Goal: Task Accomplishment & Management: Manage account settings

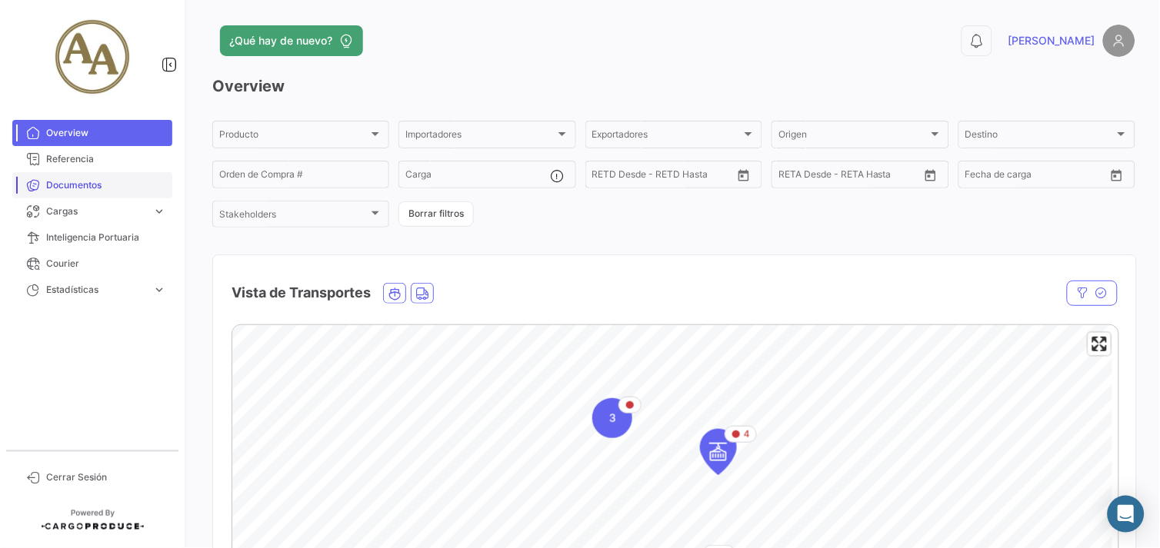
click at [58, 177] on link "Documentos" at bounding box center [92, 185] width 160 height 26
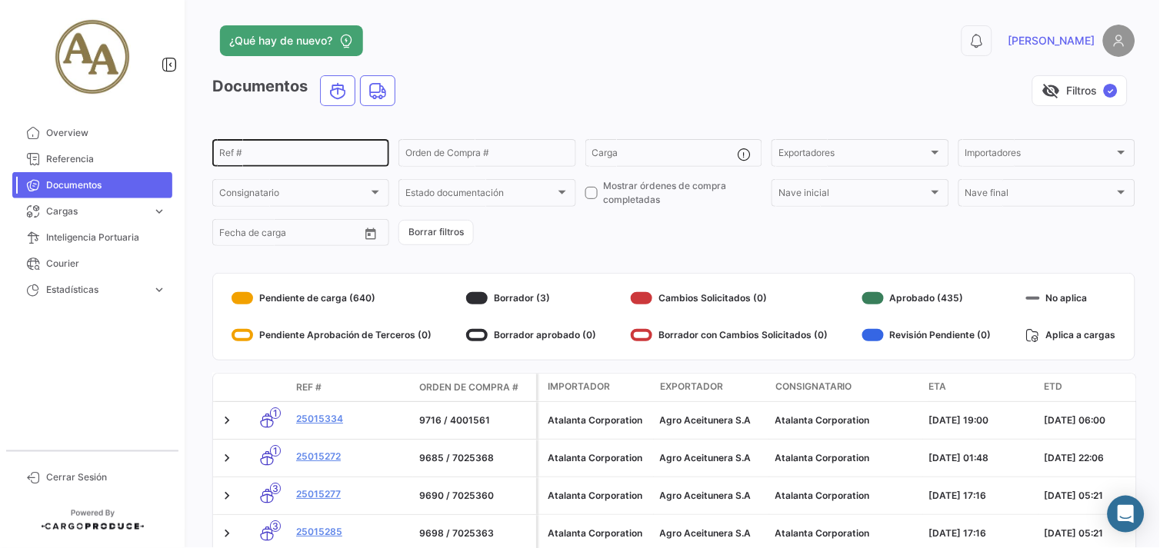
click at [324, 155] on input "Ref #" at bounding box center [300, 155] width 163 height 11
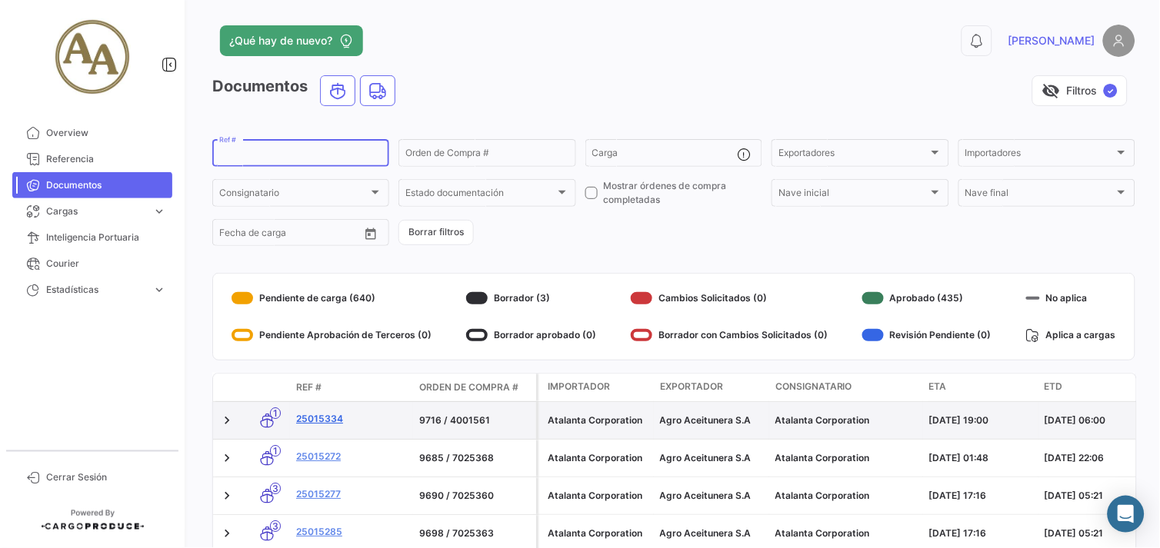
click at [325, 413] on link "25015334" at bounding box center [351, 419] width 111 height 14
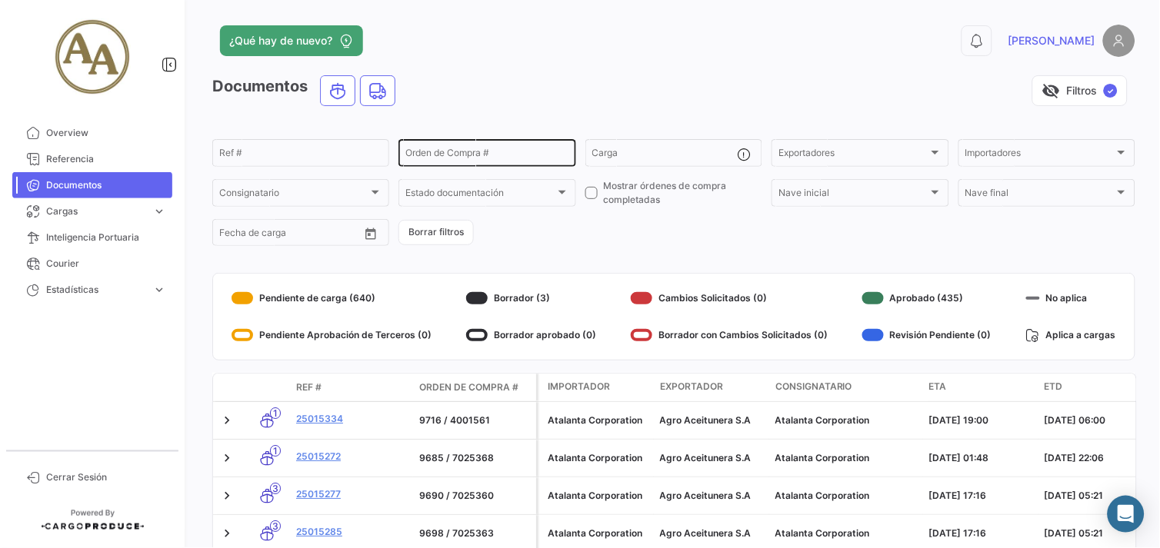
click at [470, 150] on input "Orden de Compra #" at bounding box center [486, 155] width 163 height 11
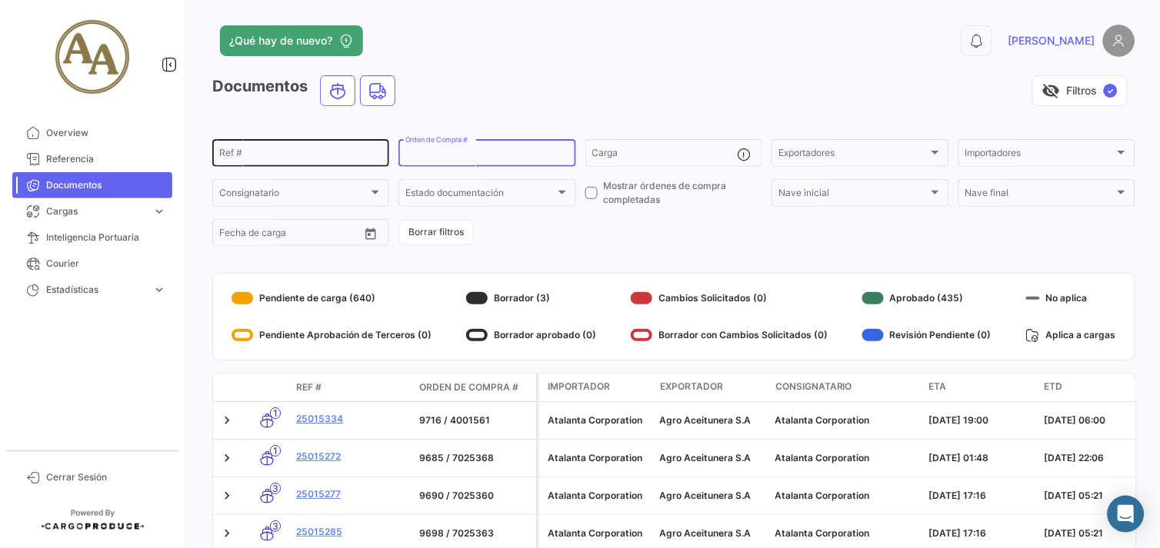
click at [344, 150] on input "Ref #" at bounding box center [300, 155] width 163 height 11
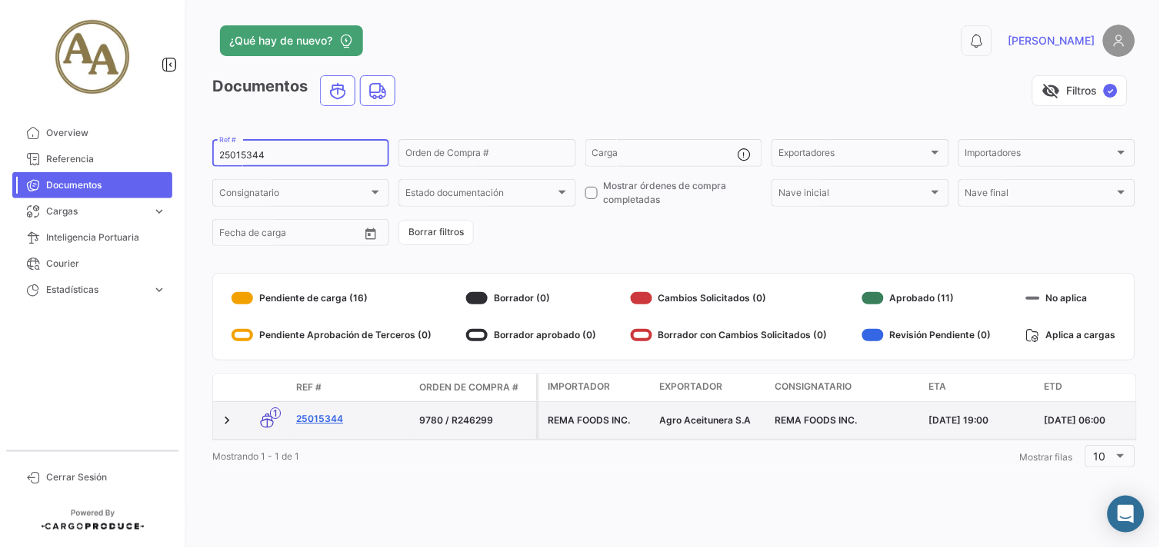
type input "25015344"
click at [311, 415] on link "25015344" at bounding box center [351, 419] width 111 height 14
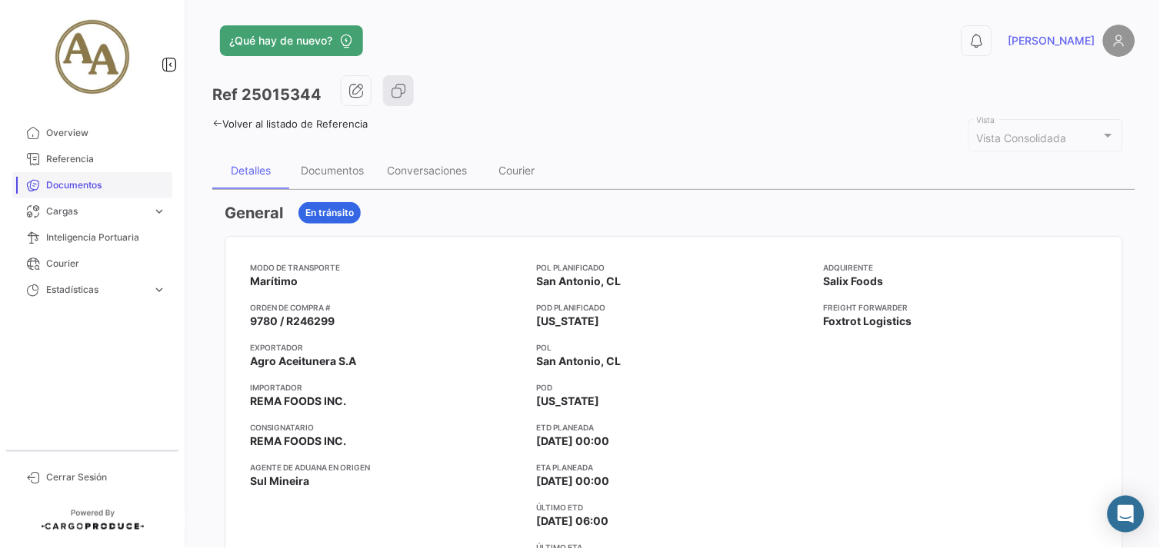
click at [113, 180] on span "Documentos" at bounding box center [106, 185] width 120 height 14
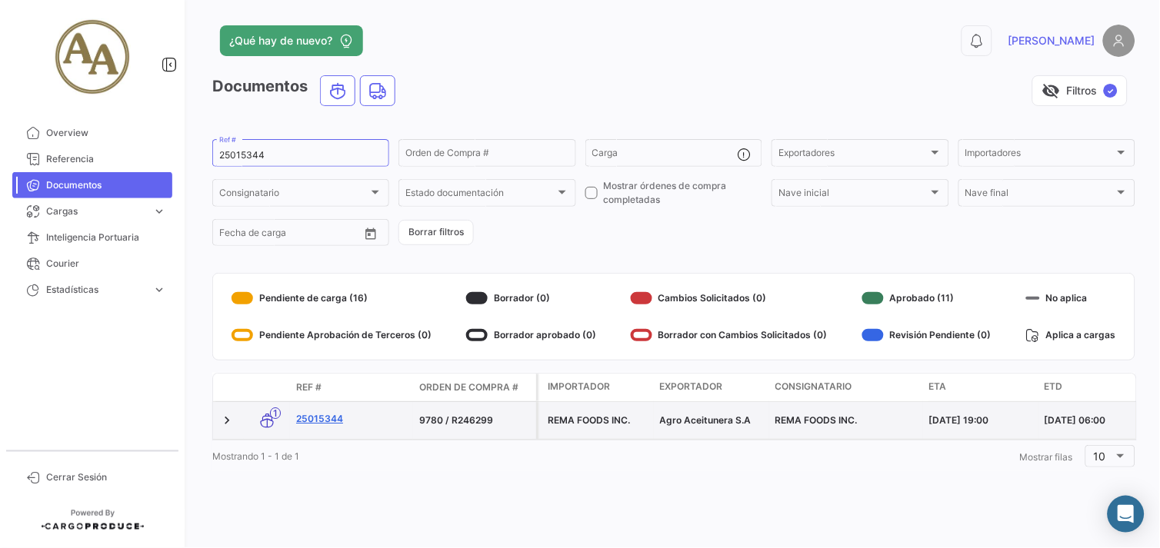
click at [304, 412] on link "25015344" at bounding box center [351, 419] width 111 height 14
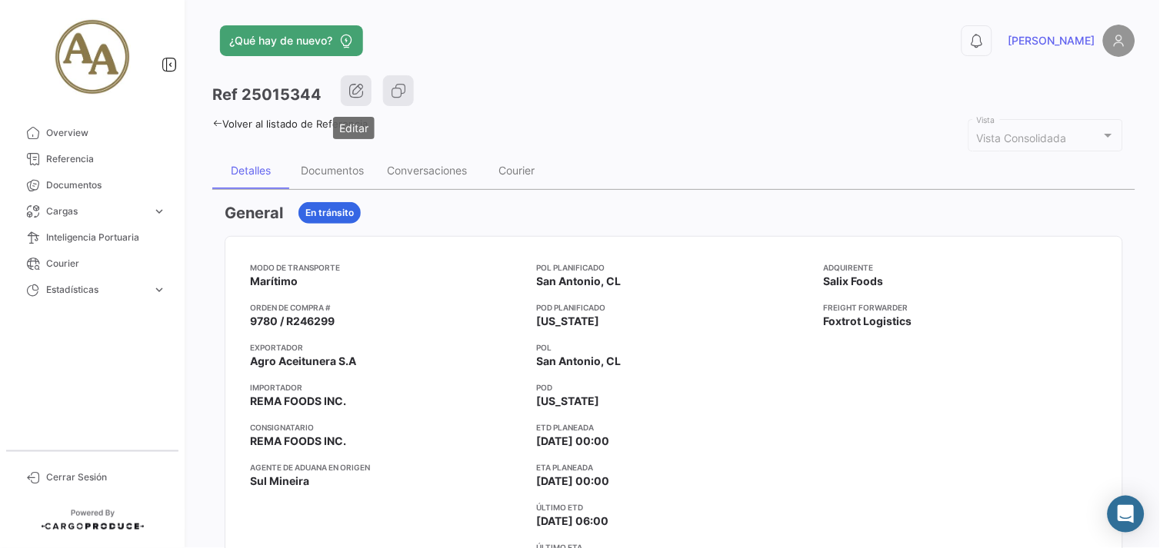
click at [359, 89] on icon "button" at bounding box center [355, 90] width 15 height 15
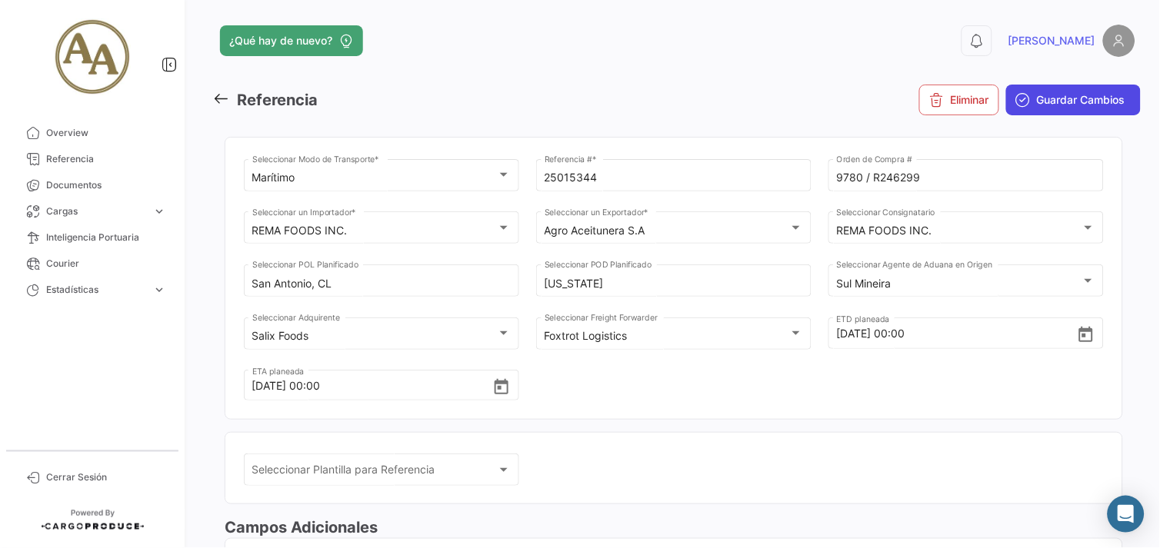
click at [1050, 98] on span "Guardar Cambios" at bounding box center [1081, 99] width 88 height 15
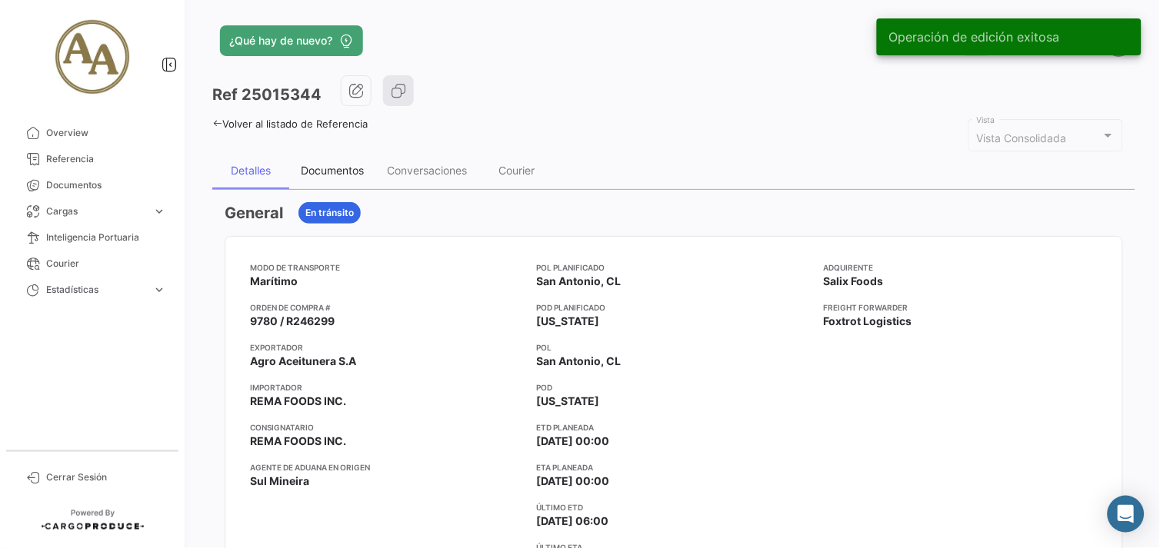
click at [346, 162] on div "Documentos" at bounding box center [332, 170] width 86 height 37
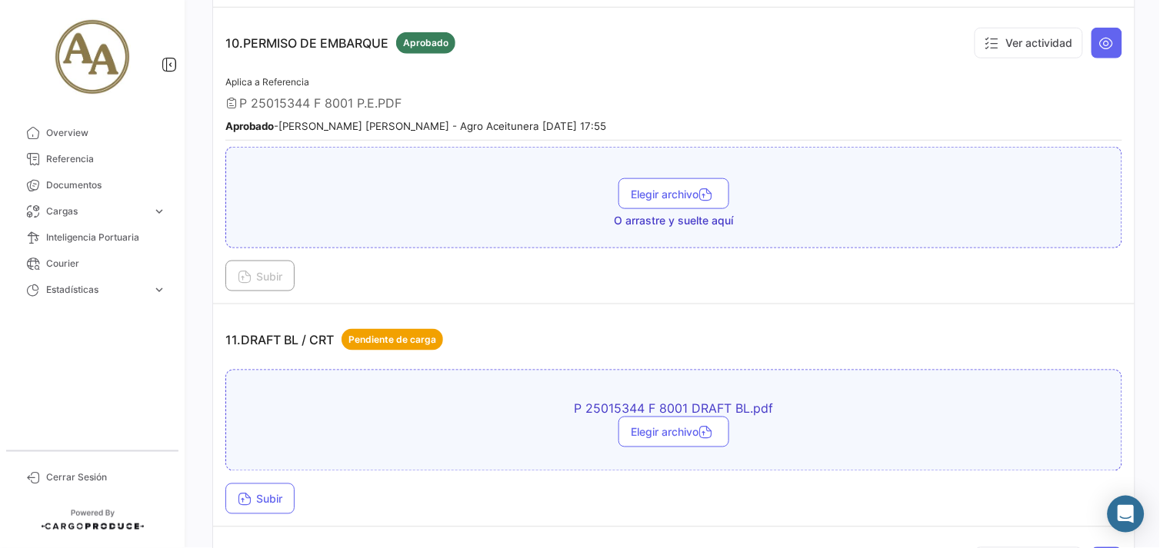
scroll to position [3076, 0]
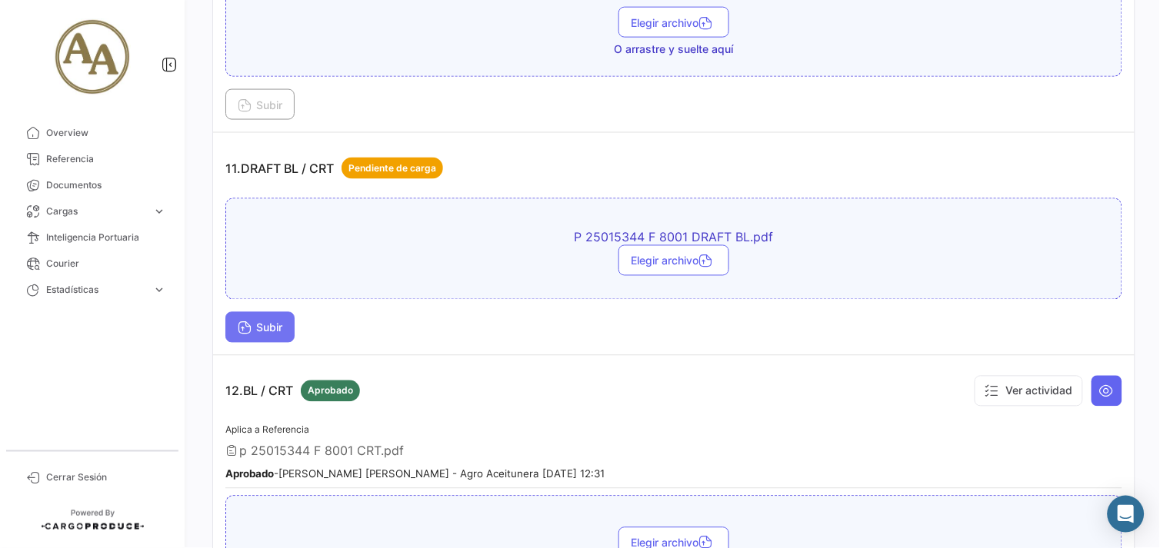
click at [258, 312] on button "Subir" at bounding box center [259, 327] width 69 height 31
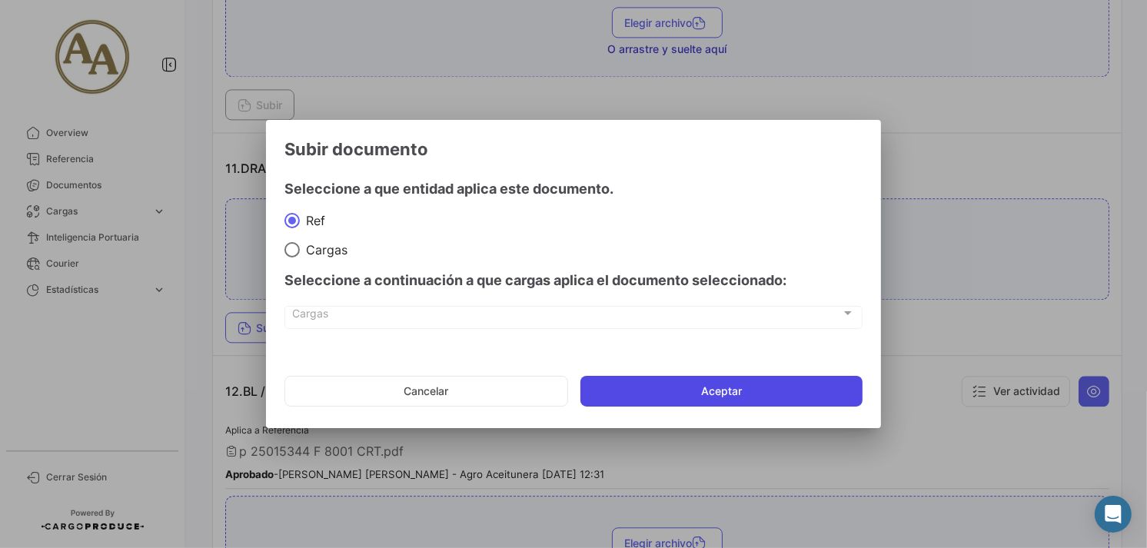
click at [664, 385] on button "Aceptar" at bounding box center [722, 391] width 282 height 31
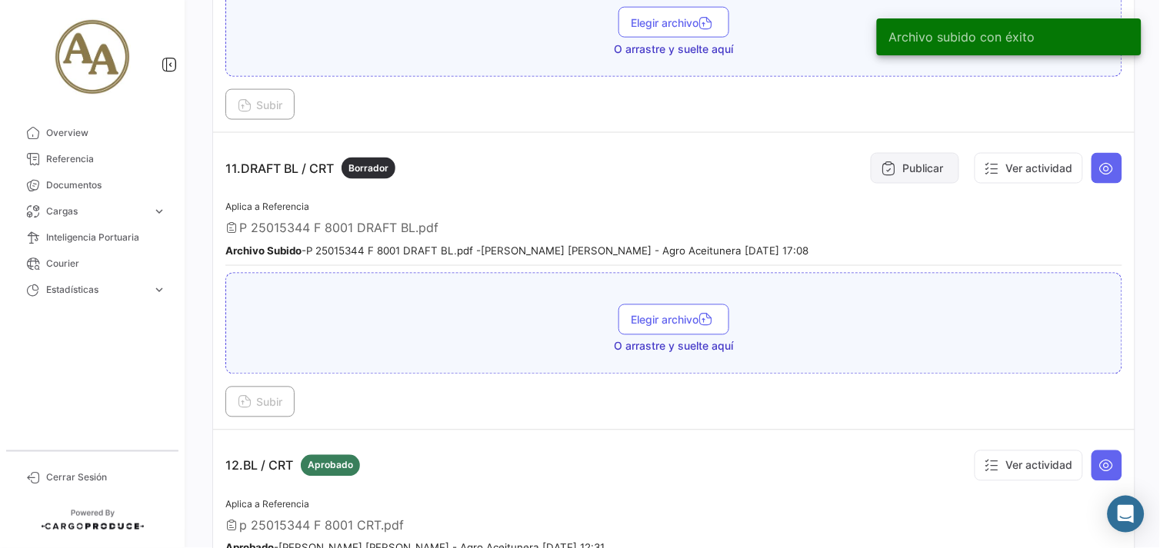
click at [888, 153] on button "Publicar" at bounding box center [915, 168] width 88 height 31
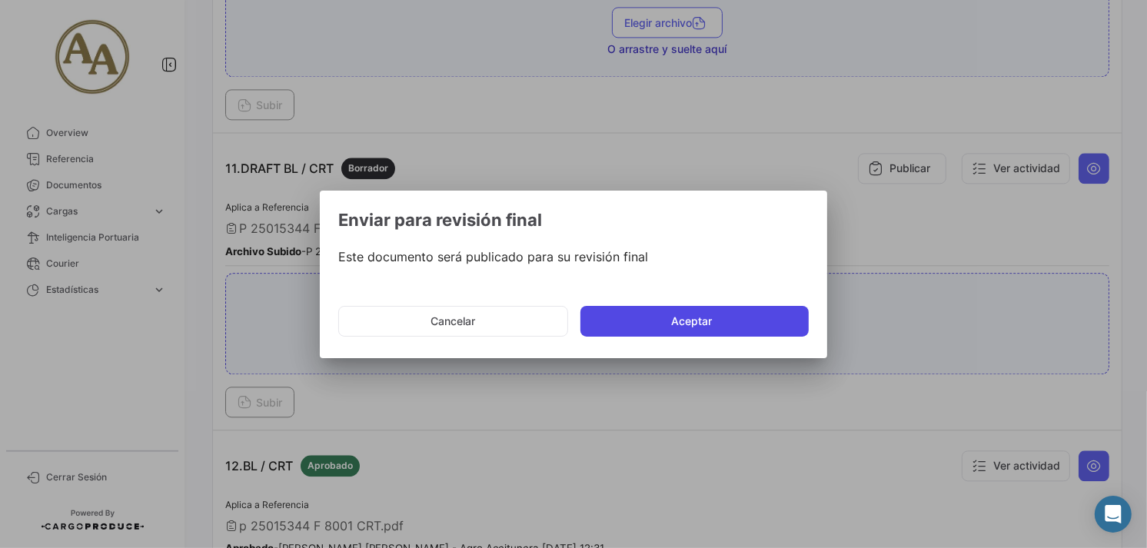
click at [732, 327] on button "Aceptar" at bounding box center [695, 321] width 228 height 31
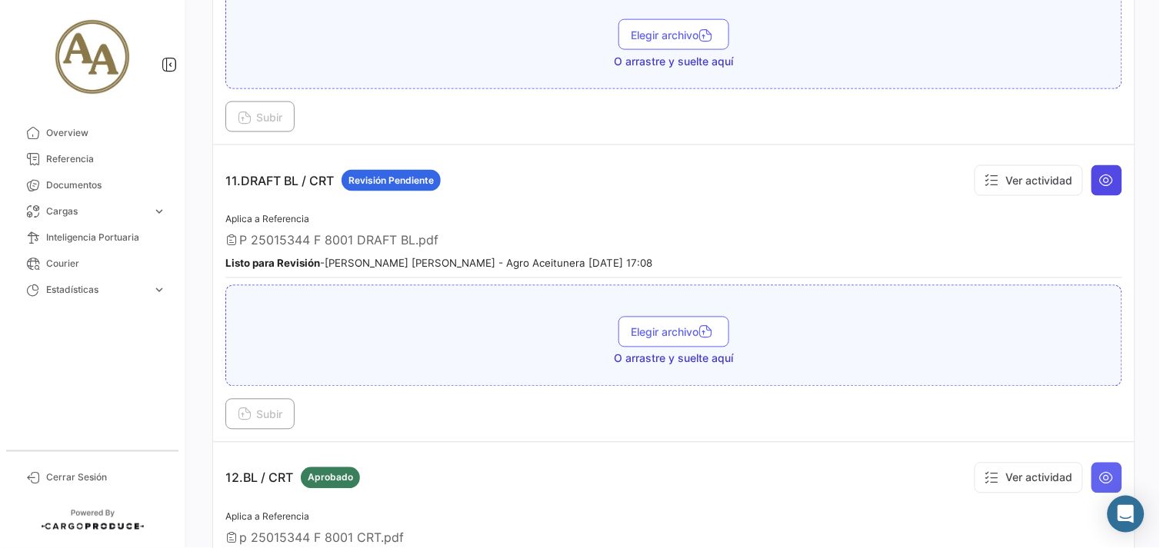
click at [1099, 175] on icon at bounding box center [1106, 180] width 15 height 15
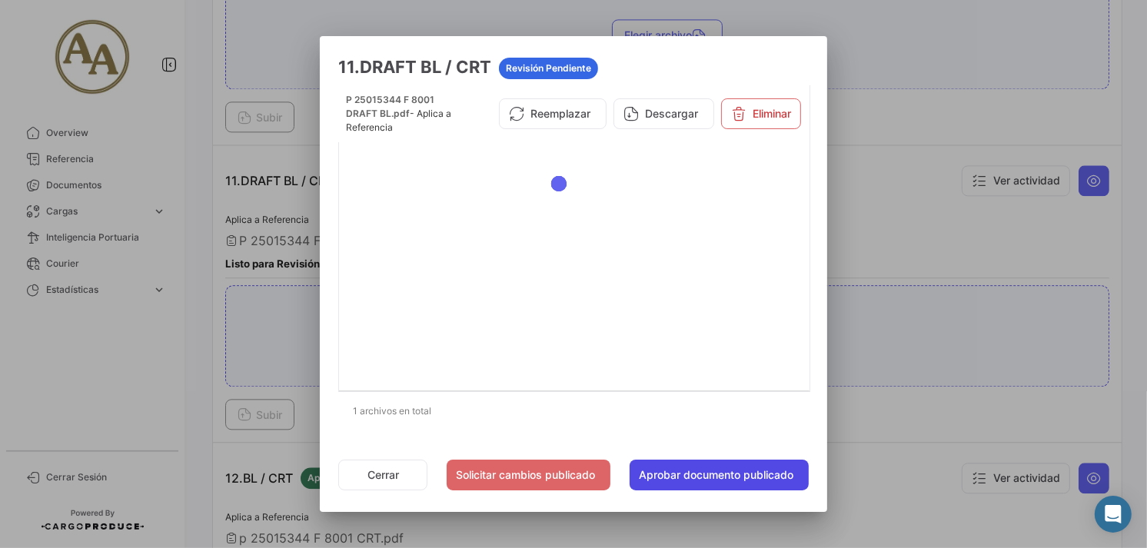
click at [748, 471] on button "Aprobar documento publicado" at bounding box center [719, 475] width 179 height 31
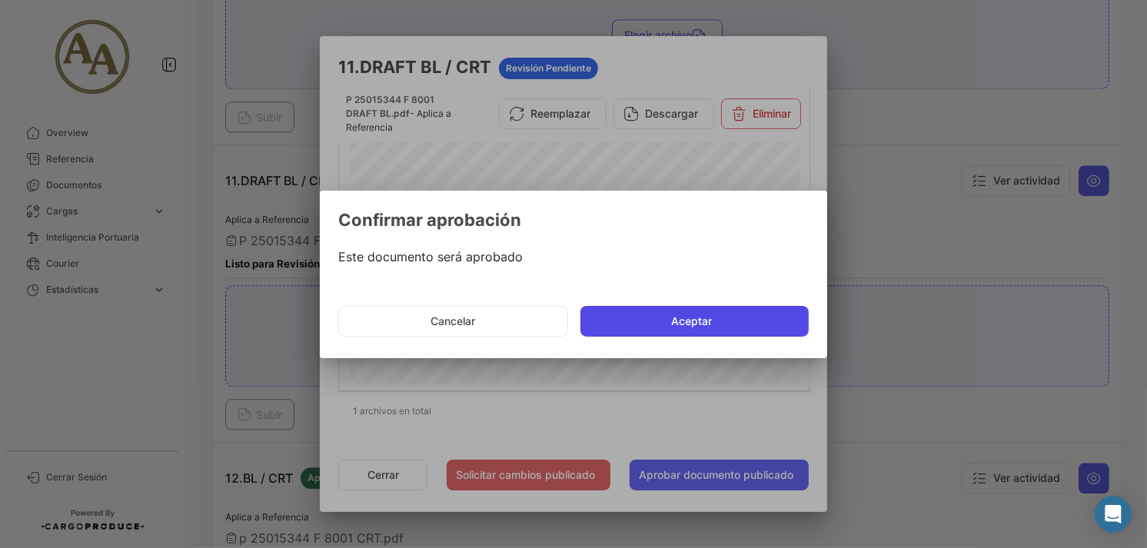
click at [739, 319] on button "Aceptar" at bounding box center [695, 321] width 228 height 31
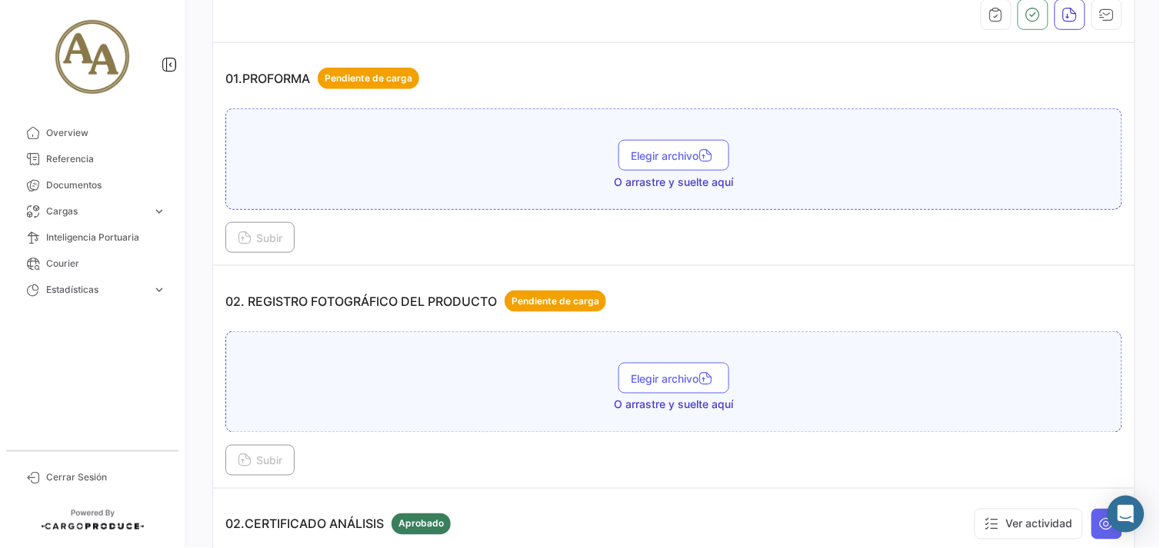
scroll to position [0, 0]
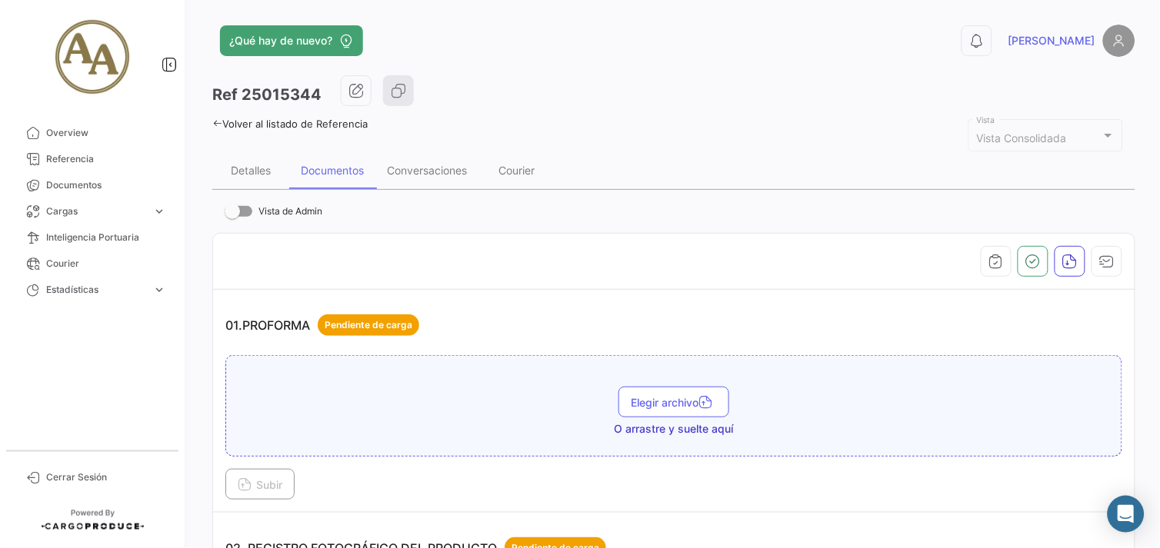
click at [215, 124] on icon at bounding box center [217, 123] width 10 height 10
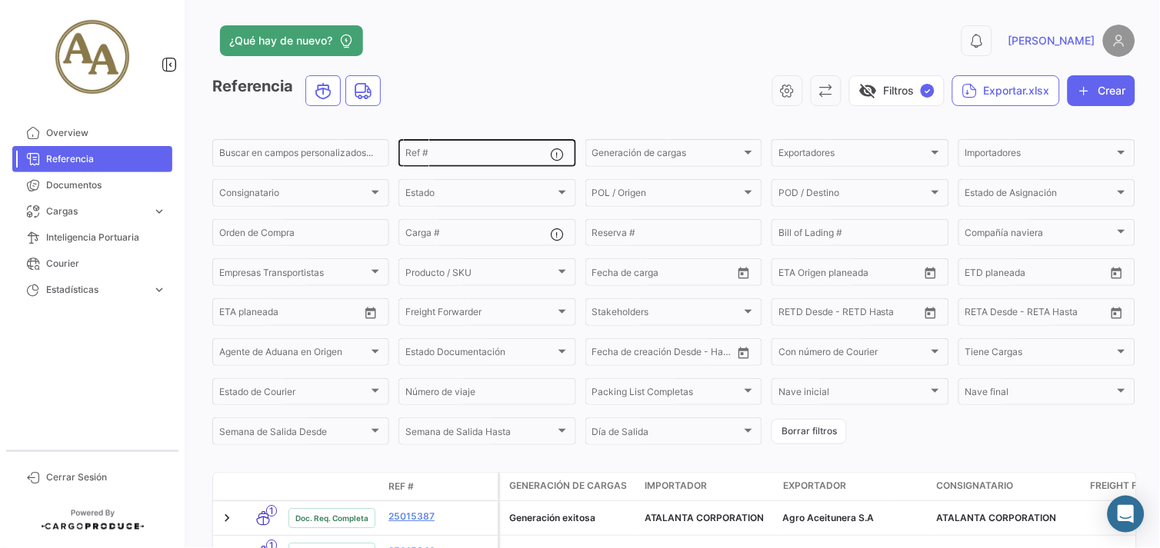
click at [466, 155] on input "Ref #" at bounding box center [477, 155] width 145 height 11
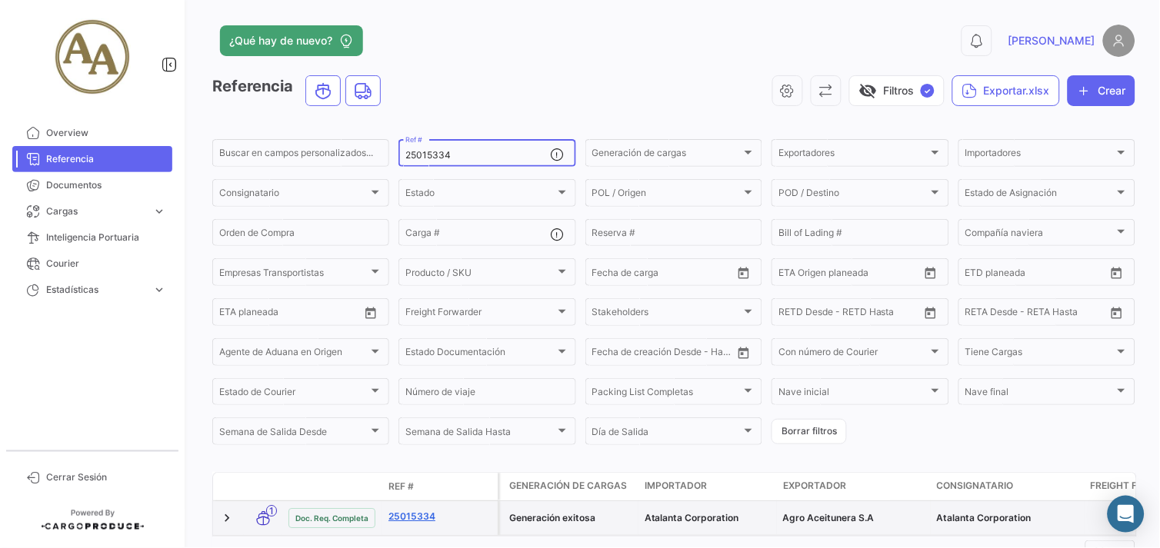
type input "25015334"
click at [421, 515] on link "25015334" at bounding box center [439, 517] width 103 height 14
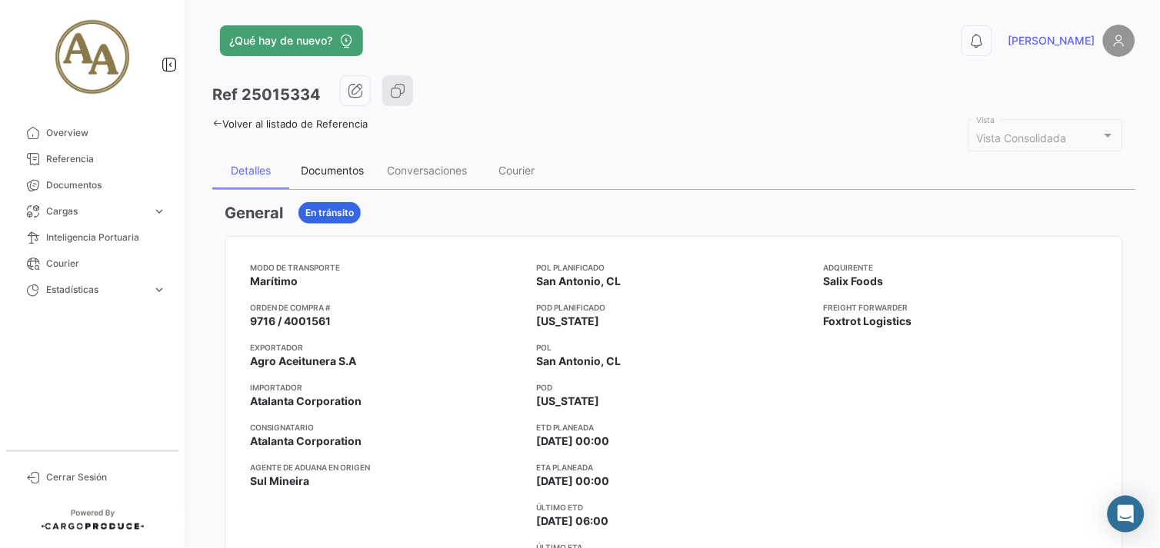
click at [317, 172] on div "Documentos" at bounding box center [332, 170] width 63 height 13
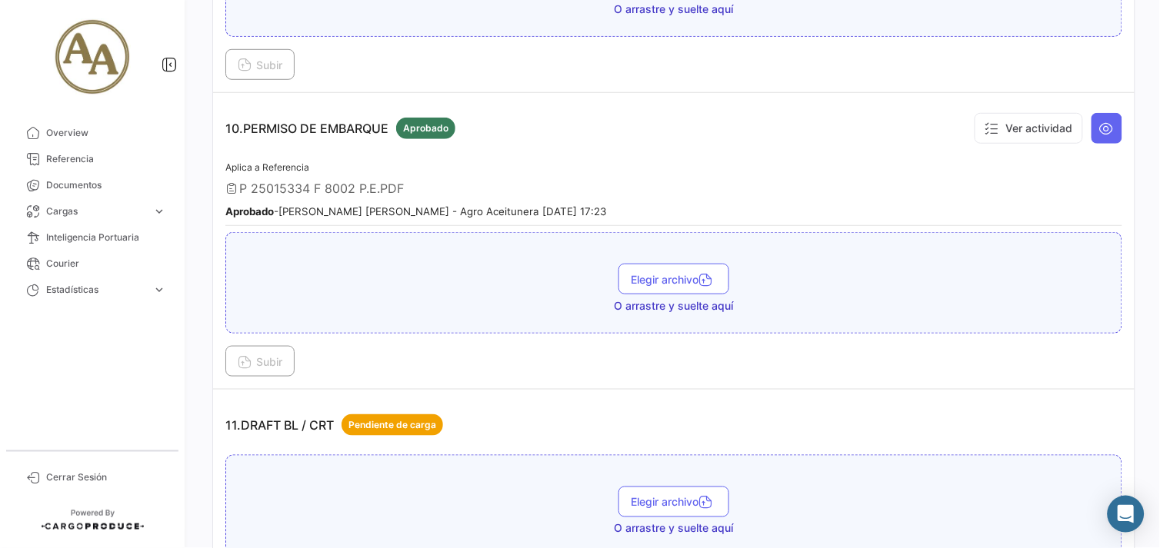
scroll to position [2990, 0]
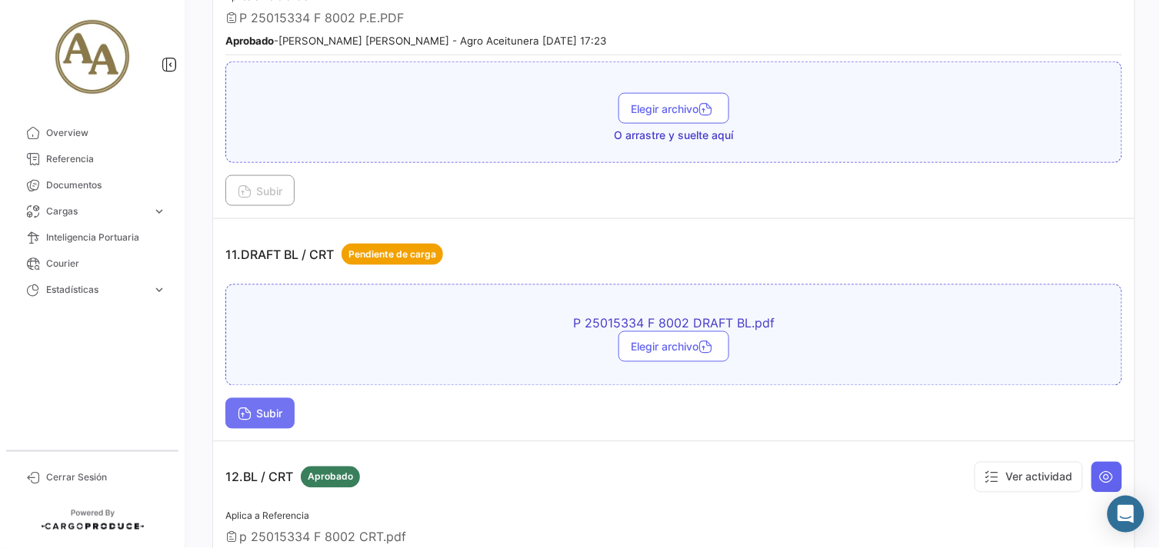
click at [249, 398] on button "Subir" at bounding box center [259, 413] width 69 height 31
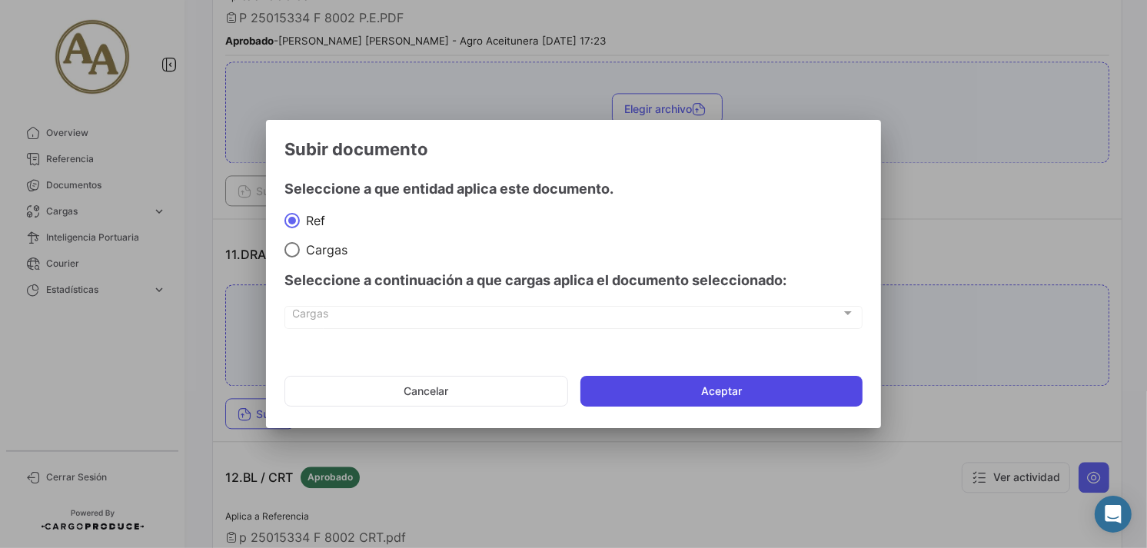
click at [670, 392] on button "Aceptar" at bounding box center [722, 391] width 282 height 31
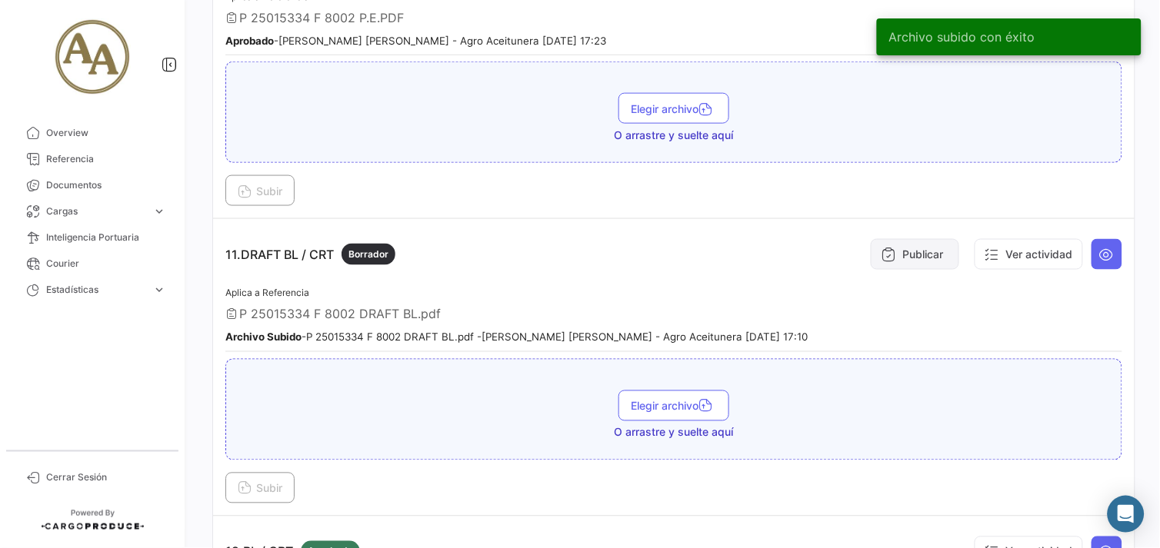
click at [900, 239] on button "Publicar" at bounding box center [915, 254] width 88 height 31
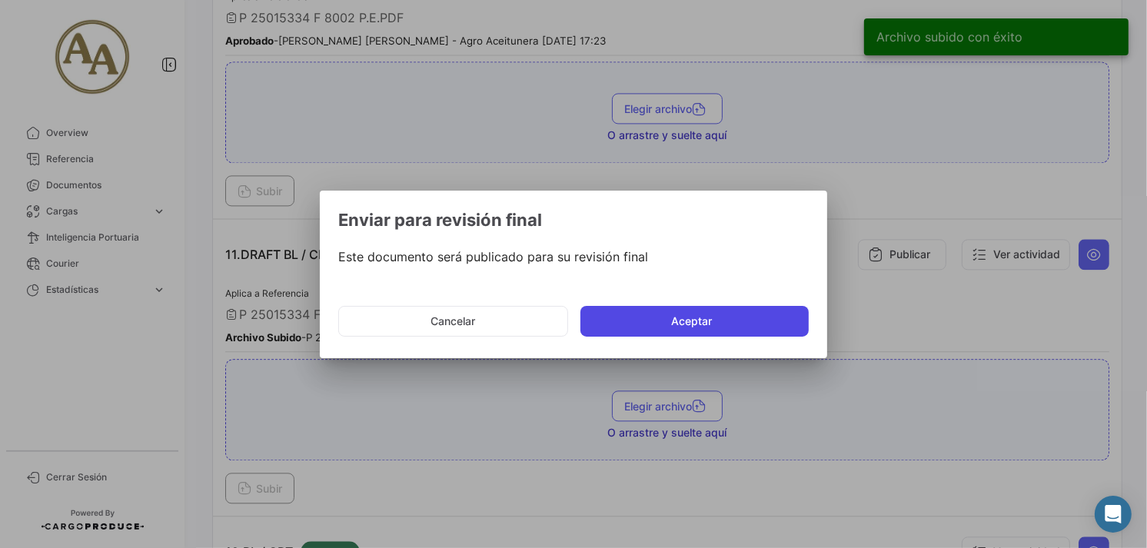
click at [694, 335] on button "Aceptar" at bounding box center [695, 321] width 228 height 31
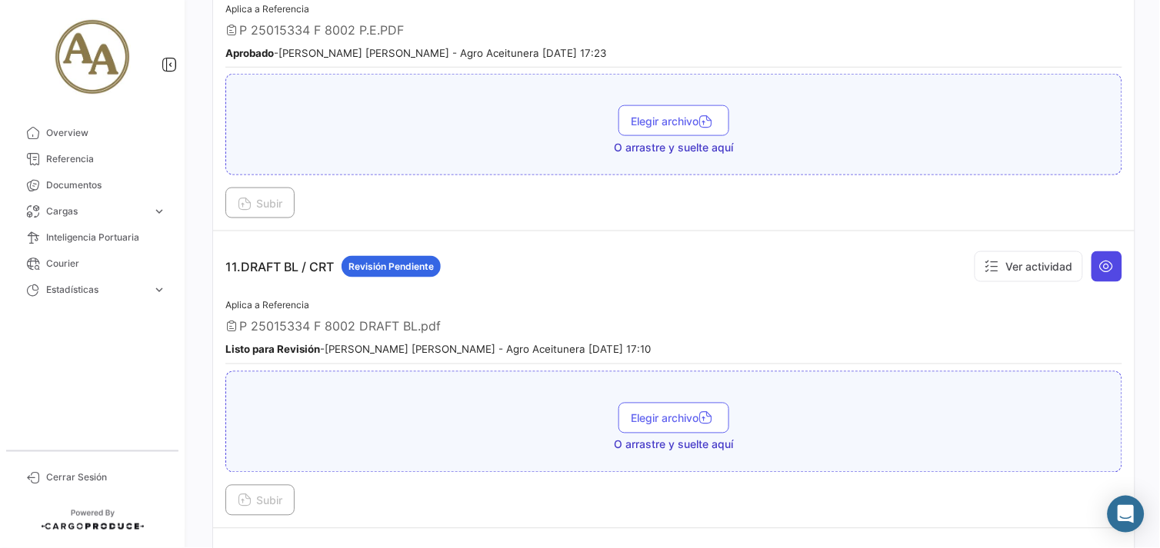
click at [1099, 259] on icon at bounding box center [1106, 266] width 15 height 15
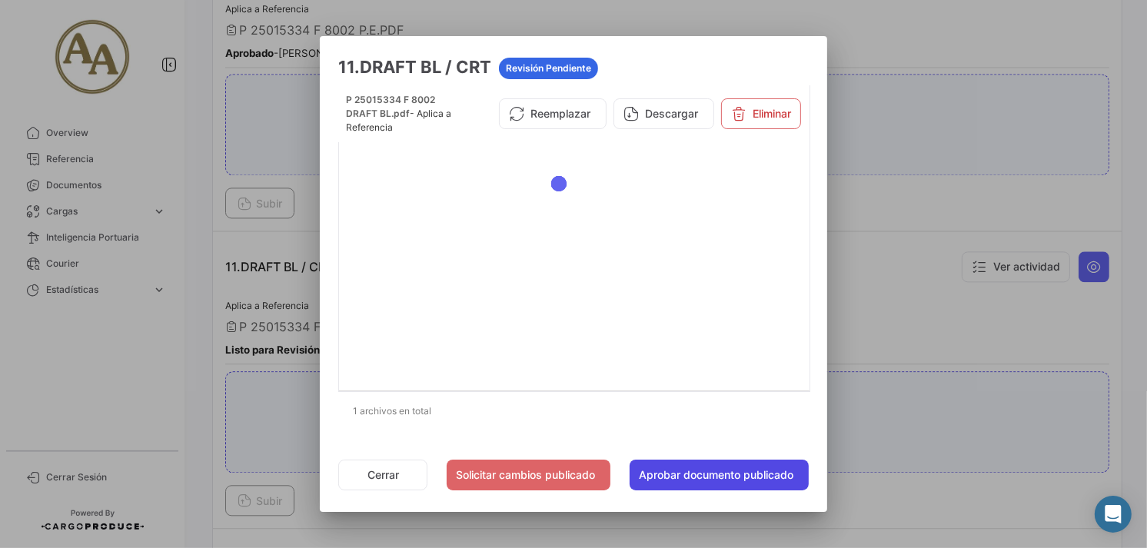
click at [732, 472] on button "Aprobar documento publicado" at bounding box center [719, 475] width 179 height 31
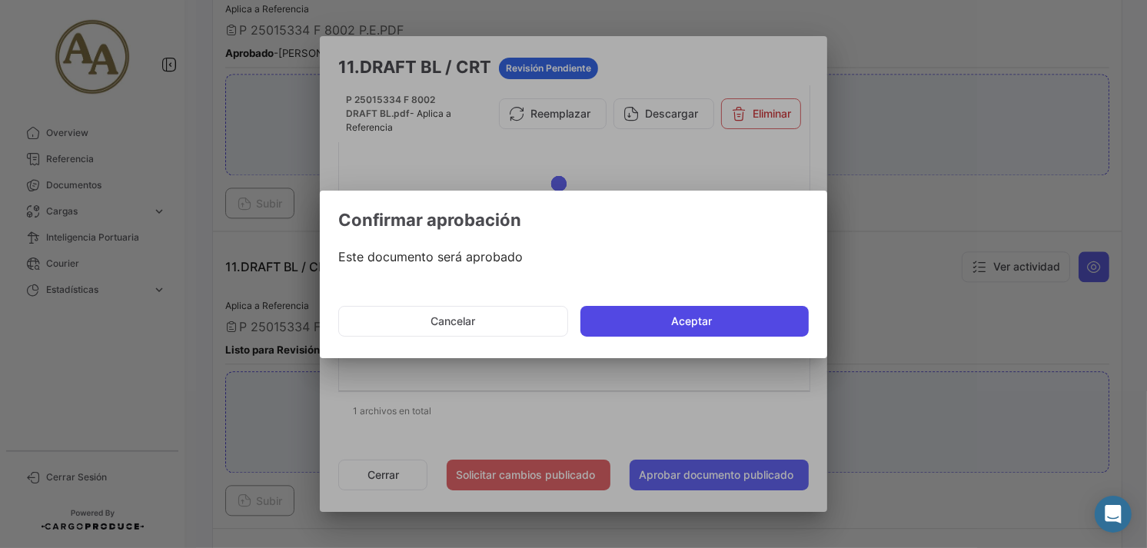
click at [717, 321] on button "Aceptar" at bounding box center [695, 321] width 228 height 31
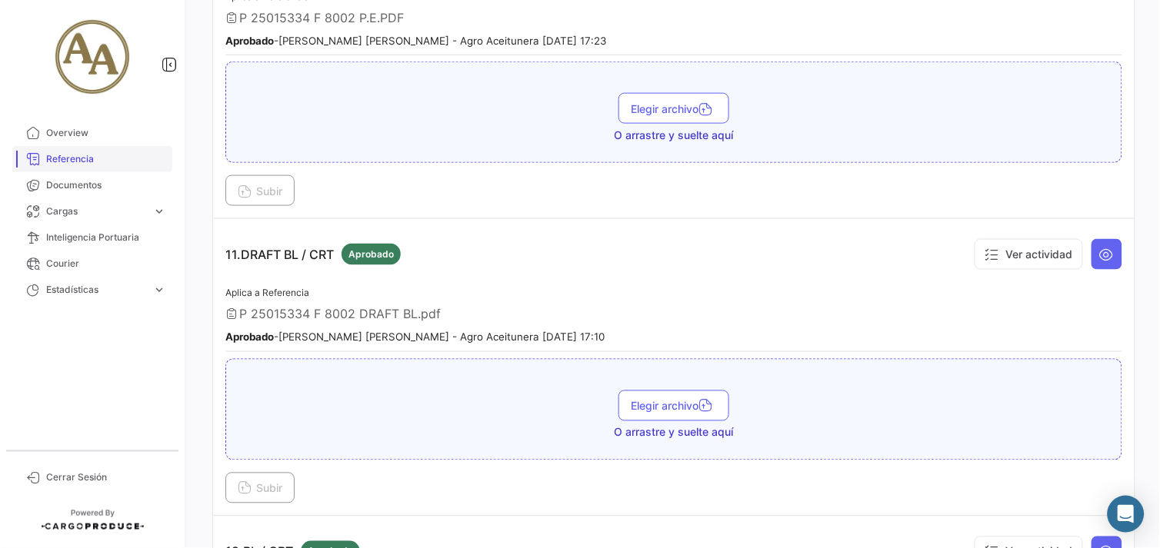
drag, startPoint x: 68, startPoint y: 164, endPoint x: 77, endPoint y: 168, distance: 10.0
click at [67, 164] on span "Referencia" at bounding box center [106, 159] width 120 height 14
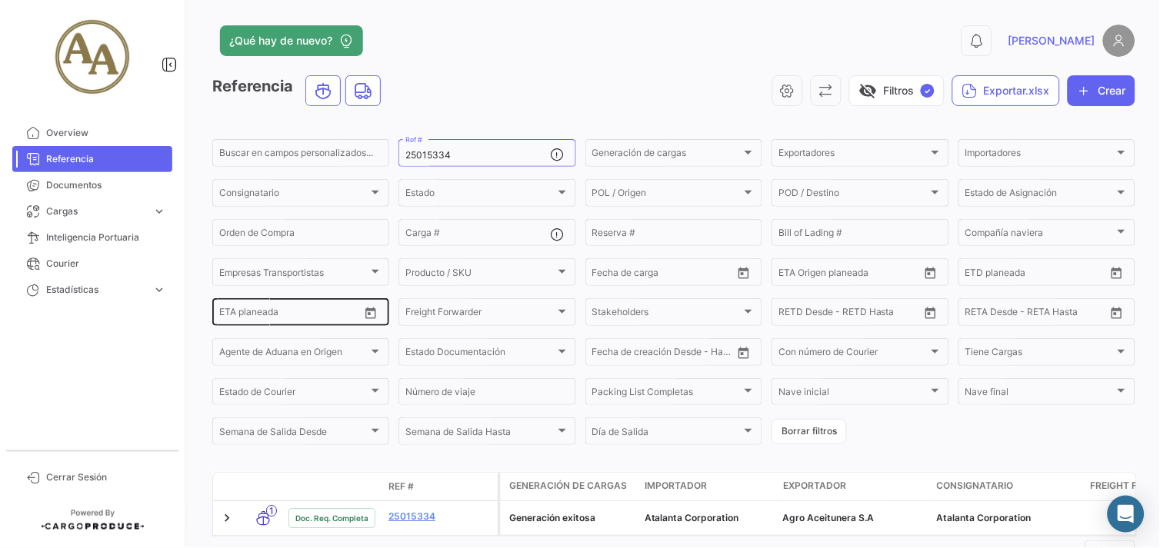
scroll to position [69, 0]
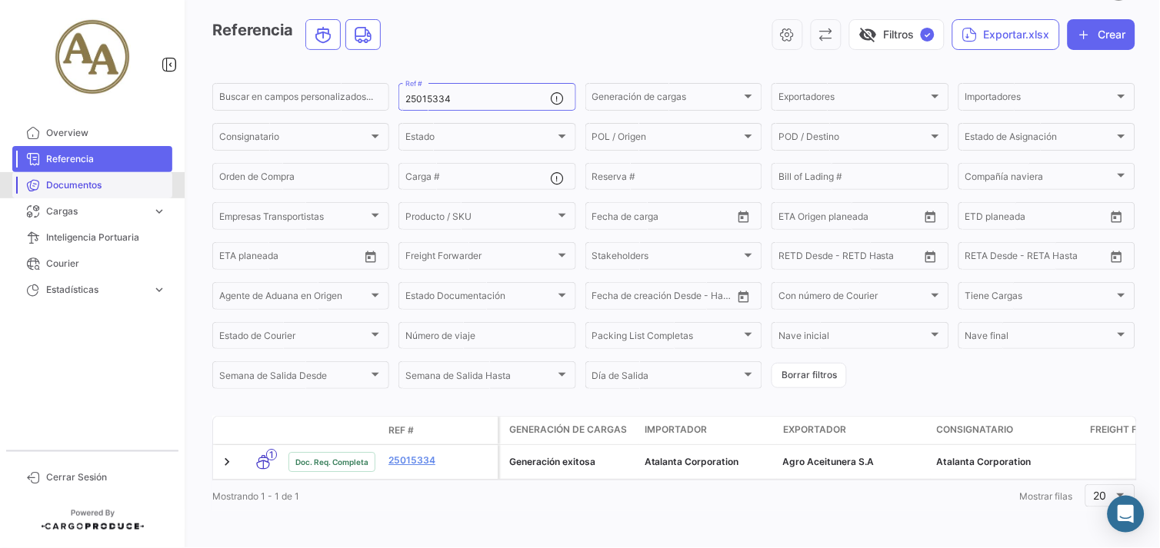
click at [82, 182] on span "Documentos" at bounding box center [106, 185] width 120 height 14
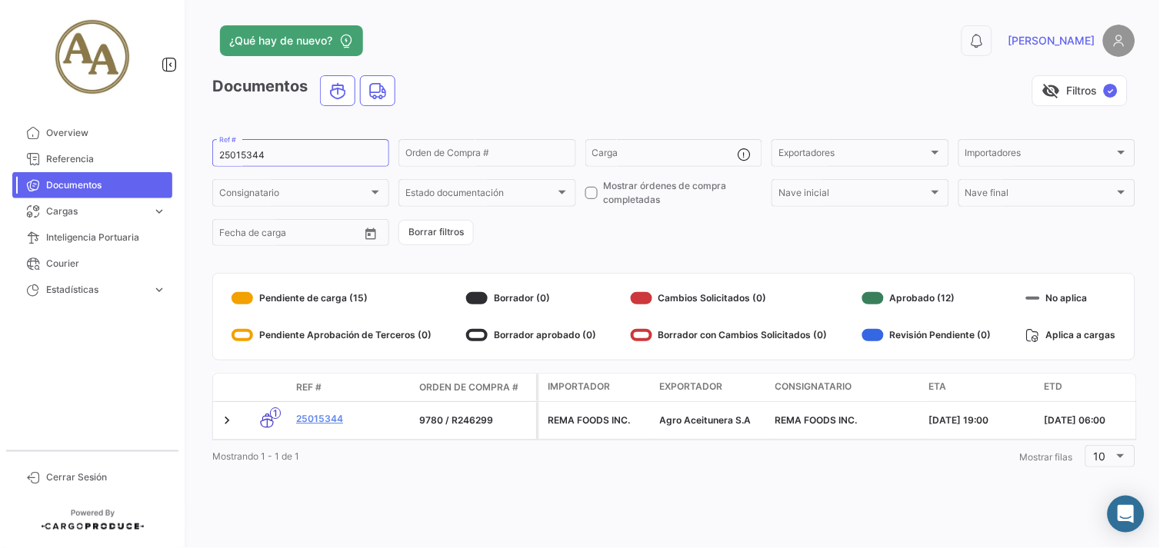
click at [65, 186] on span "Documentos" at bounding box center [106, 185] width 120 height 14
click at [80, 210] on span "Cargas" at bounding box center [96, 212] width 100 height 14
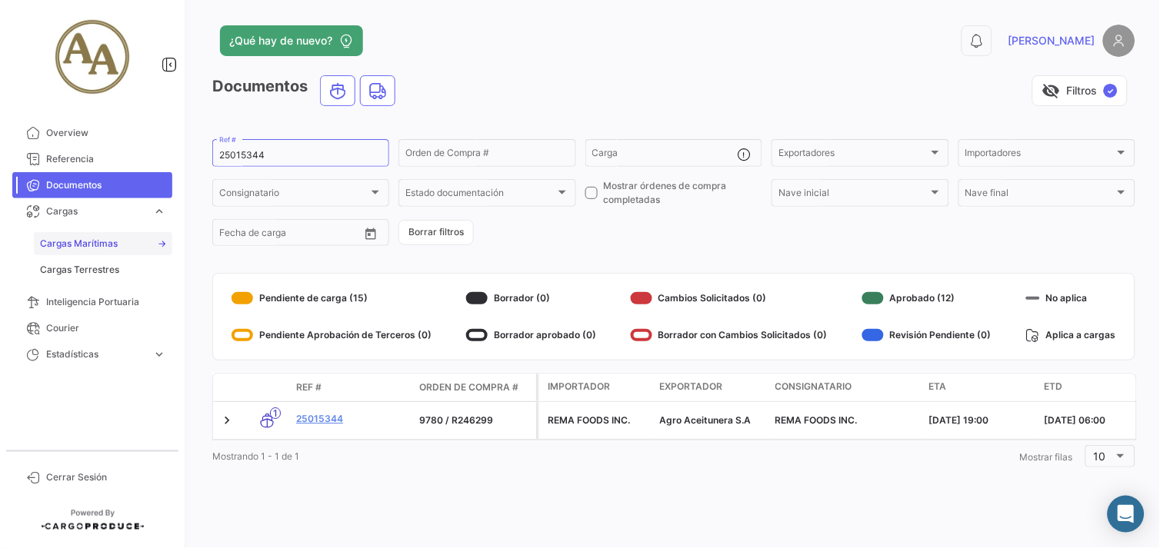
click at [106, 240] on span "Cargas Marítimas" at bounding box center [79, 244] width 78 height 14
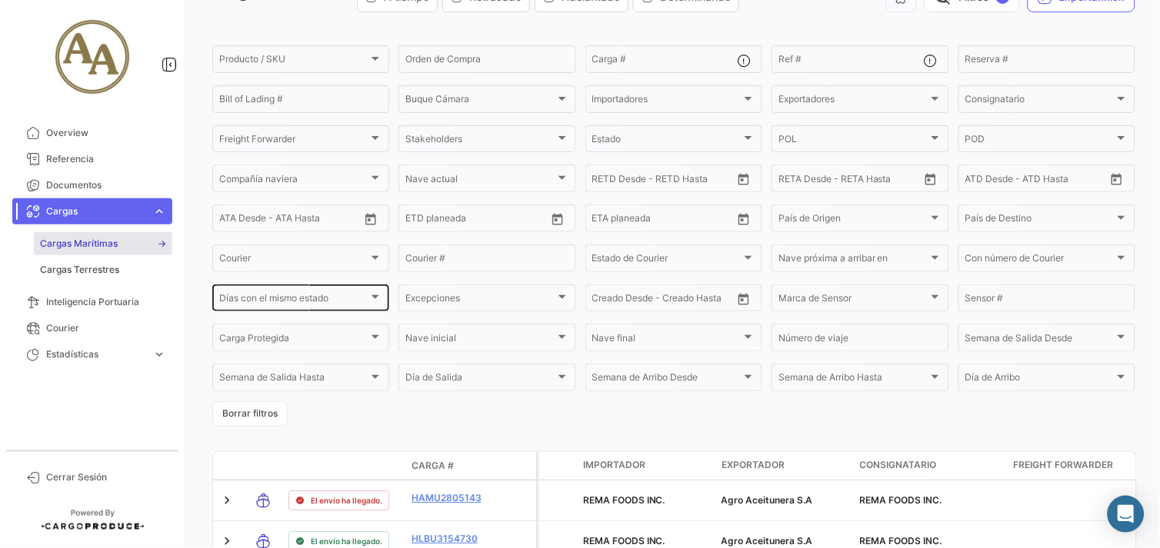
scroll to position [179, 0]
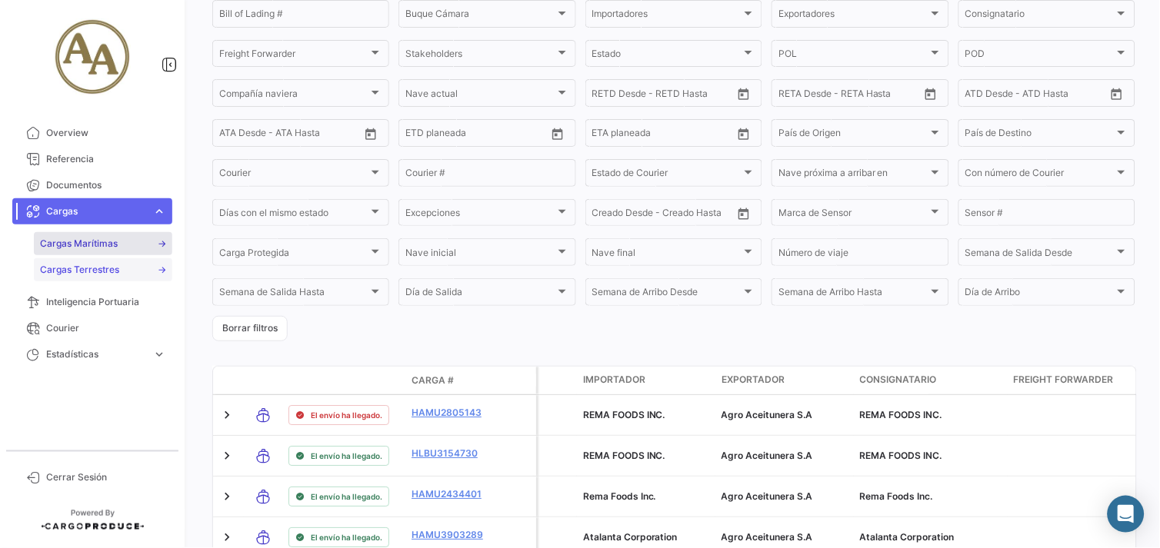
click at [111, 272] on span "Cargas Terrestres" at bounding box center [79, 270] width 79 height 14
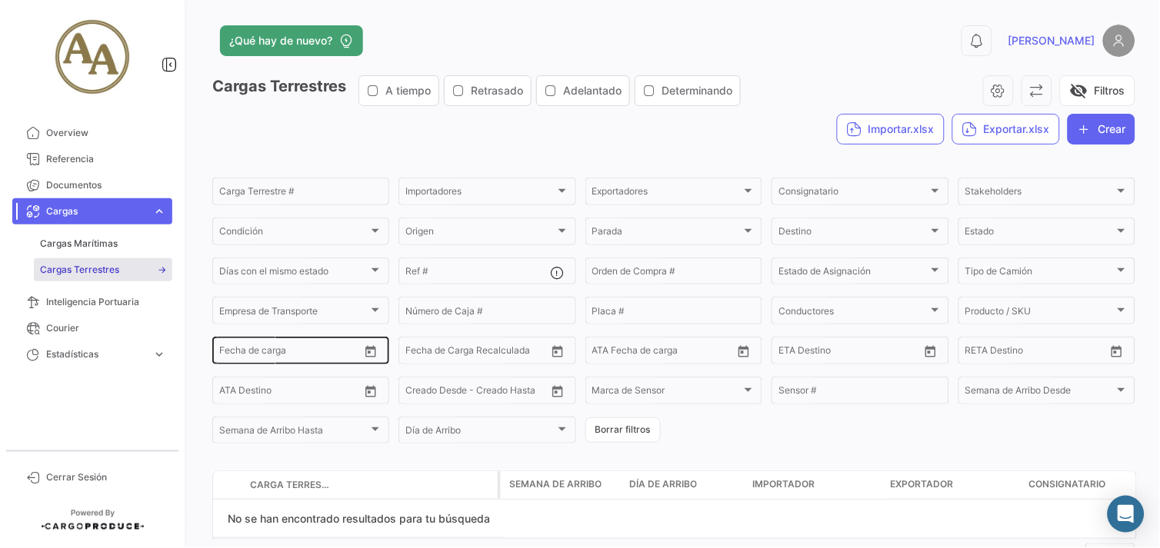
scroll to position [58, 0]
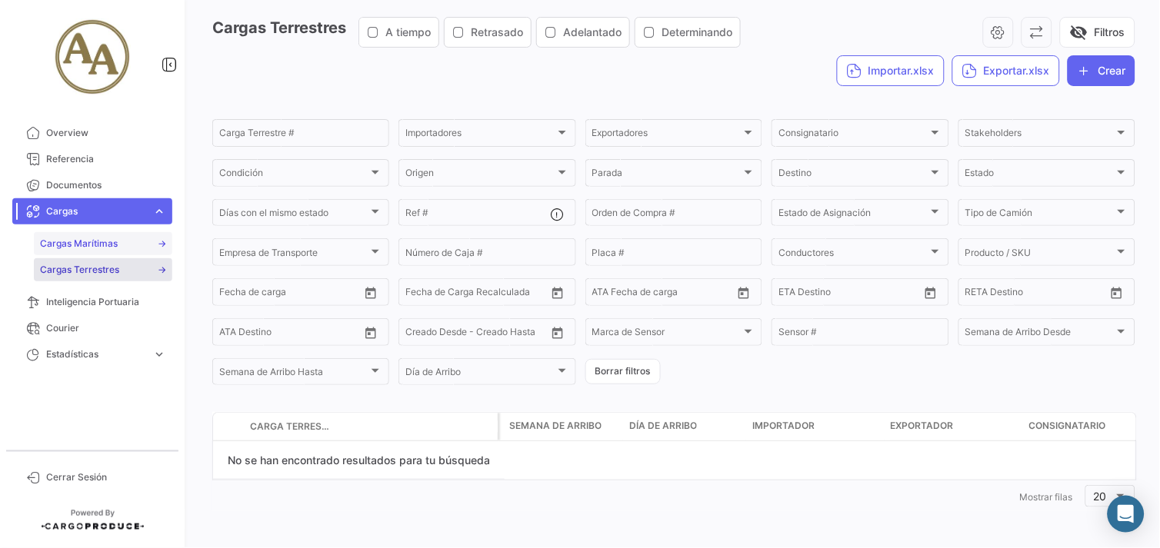
click at [69, 244] on span "Cargas Marítimas" at bounding box center [79, 244] width 78 height 14
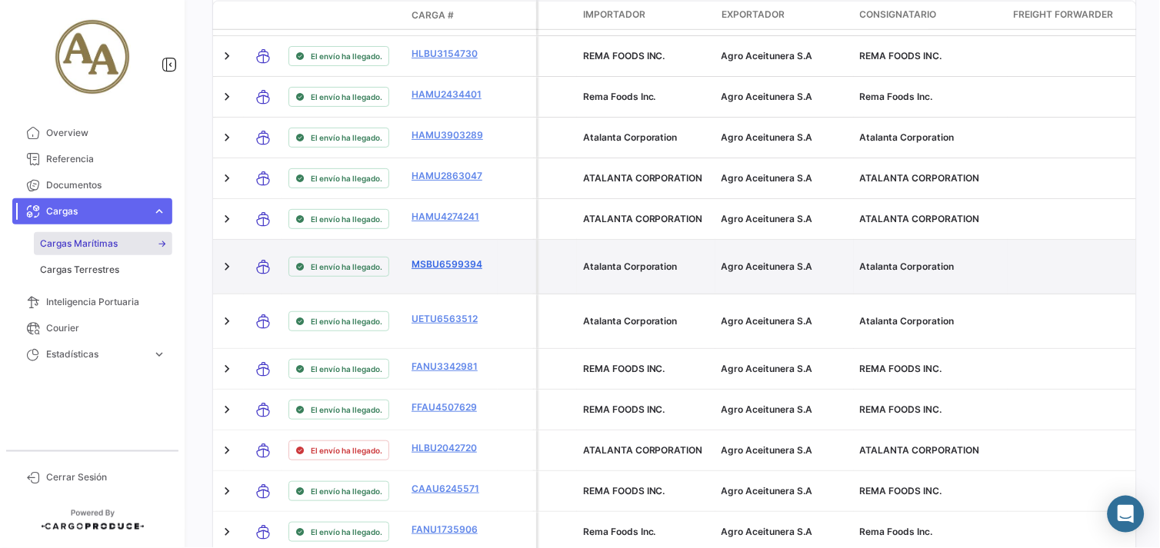
scroll to position [606, 0]
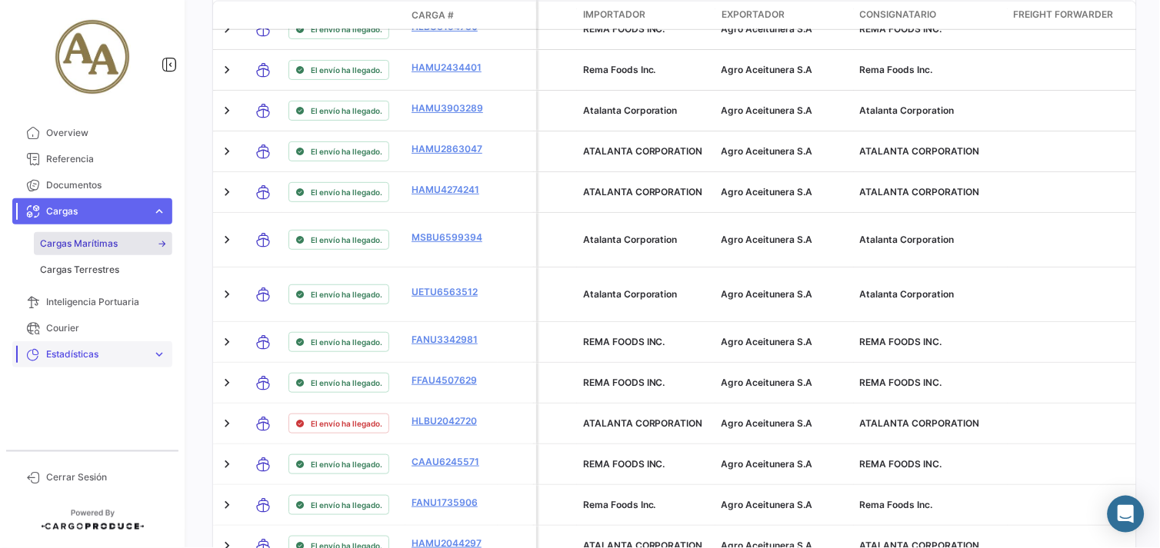
click at [137, 357] on span "Estadísticas" at bounding box center [96, 355] width 100 height 14
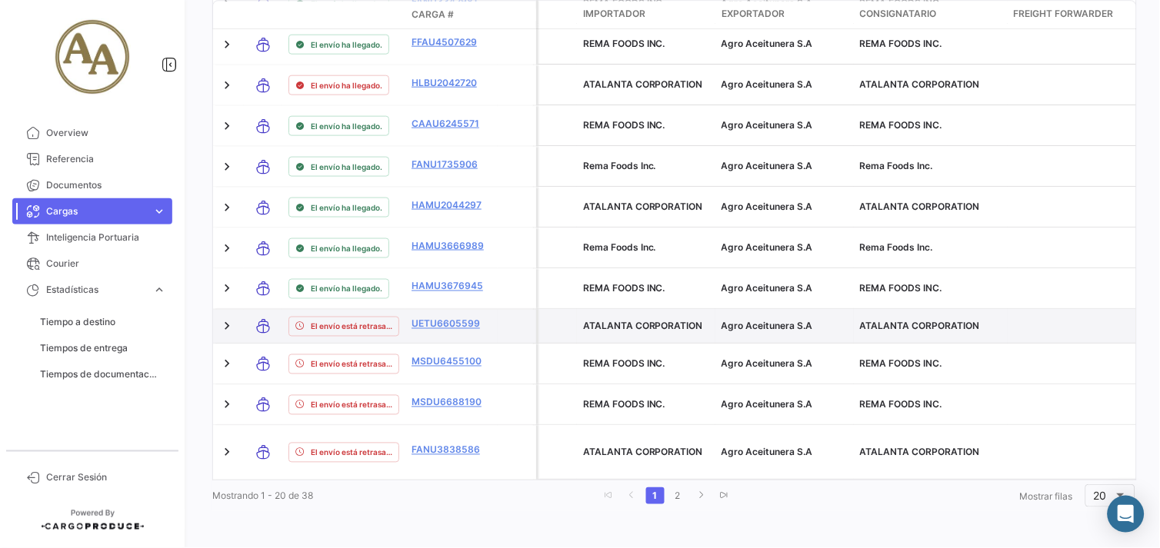
scroll to position [951, 0]
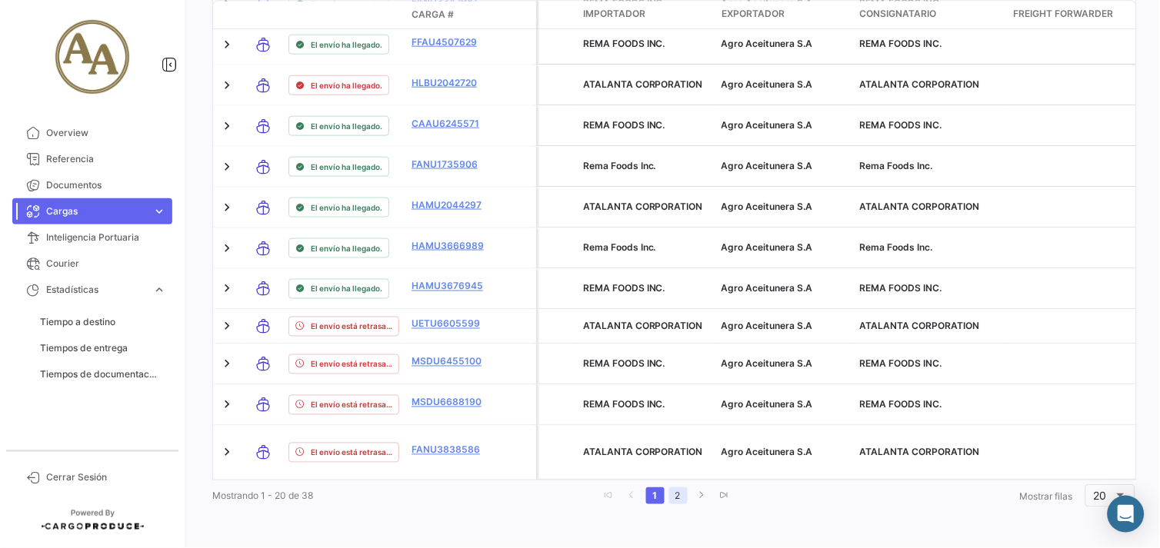
click at [675, 496] on link "2" at bounding box center [678, 496] width 18 height 17
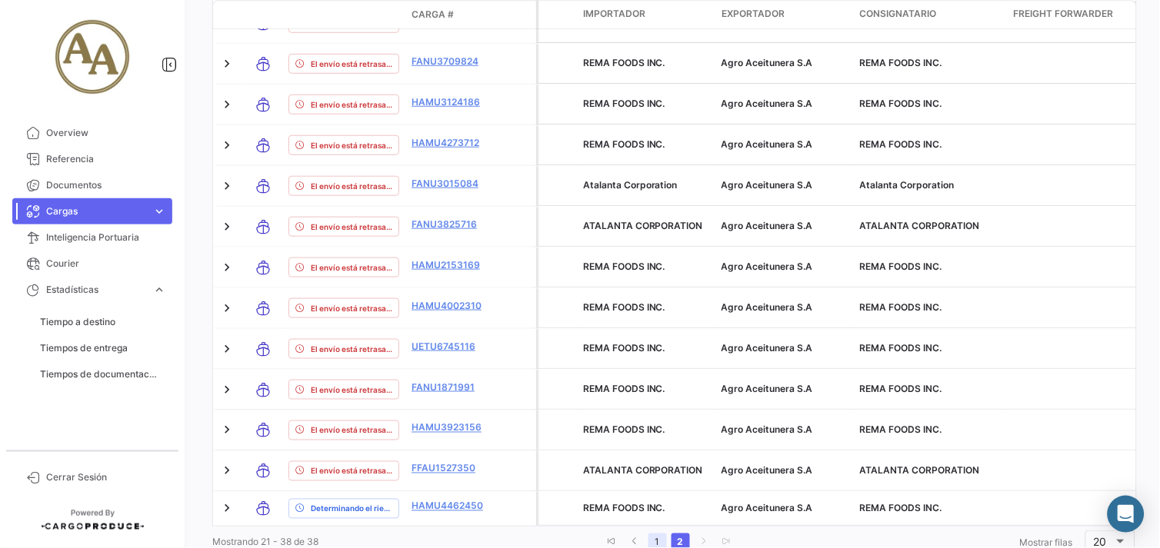
click at [648, 534] on link "1" at bounding box center [657, 542] width 18 height 17
click at [648, 534] on link "1" at bounding box center [655, 542] width 18 height 17
click at [672, 534] on link "2" at bounding box center [678, 542] width 18 height 17
click at [654, 534] on link "1" at bounding box center [657, 542] width 18 height 17
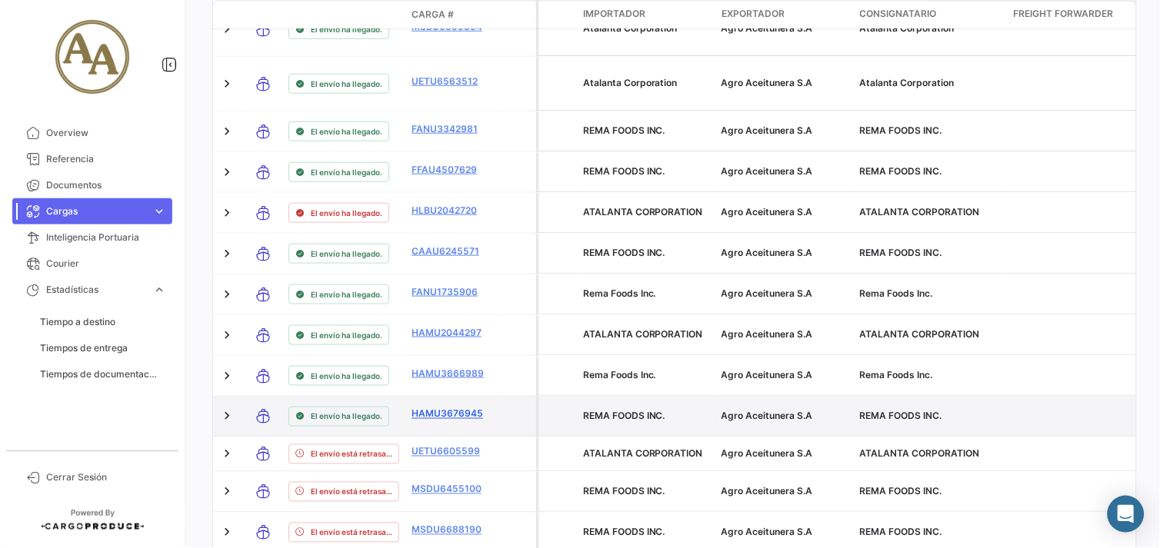
scroll to position [836, 0]
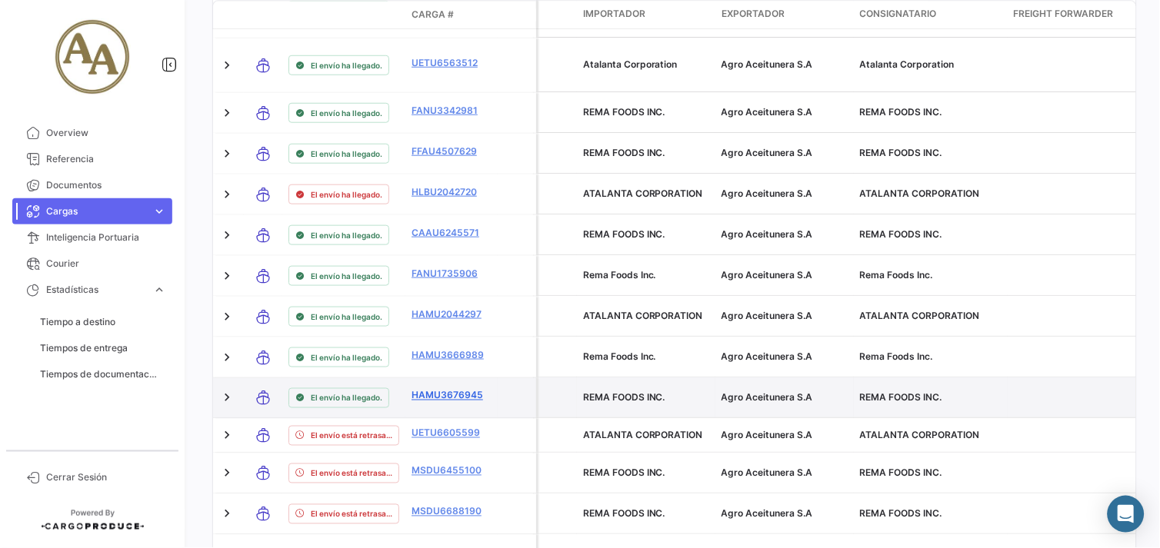
click at [452, 396] on link "HAMU3676945" at bounding box center [451, 395] width 80 height 14
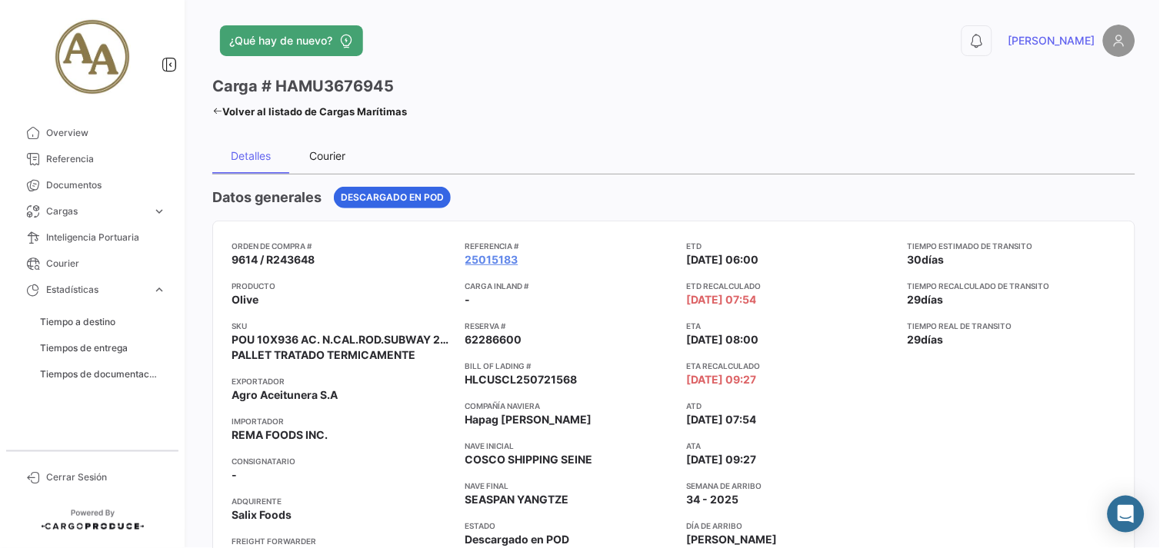
click at [312, 162] on div "Courier" at bounding box center [327, 155] width 77 height 37
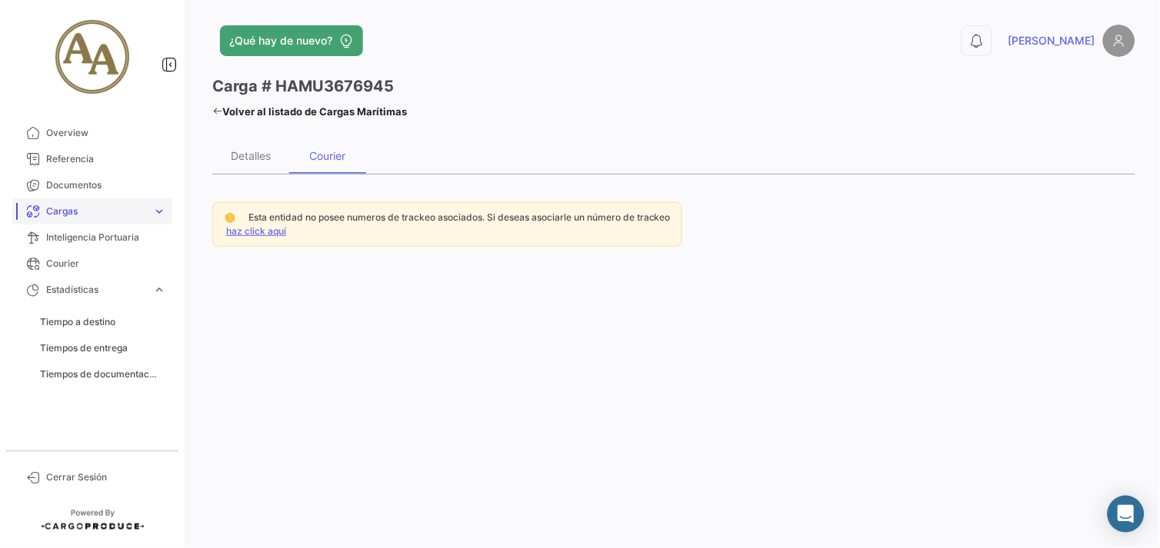
click at [105, 212] on span "Cargas" at bounding box center [96, 212] width 100 height 14
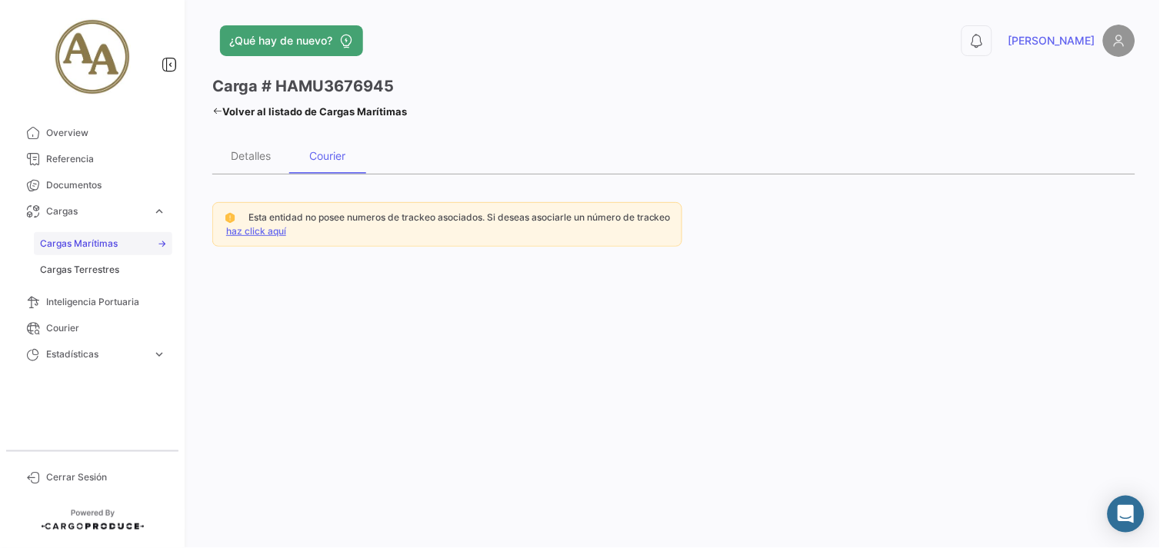
click at [112, 241] on span "Cargas Marítimas" at bounding box center [79, 244] width 78 height 14
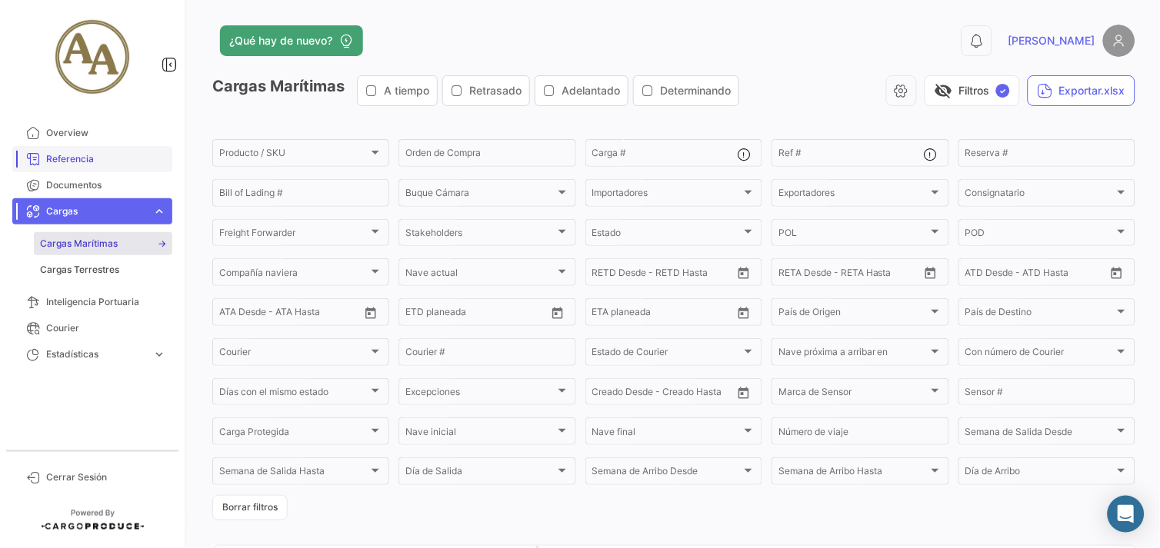
click at [94, 155] on span "Referencia" at bounding box center [106, 159] width 120 height 14
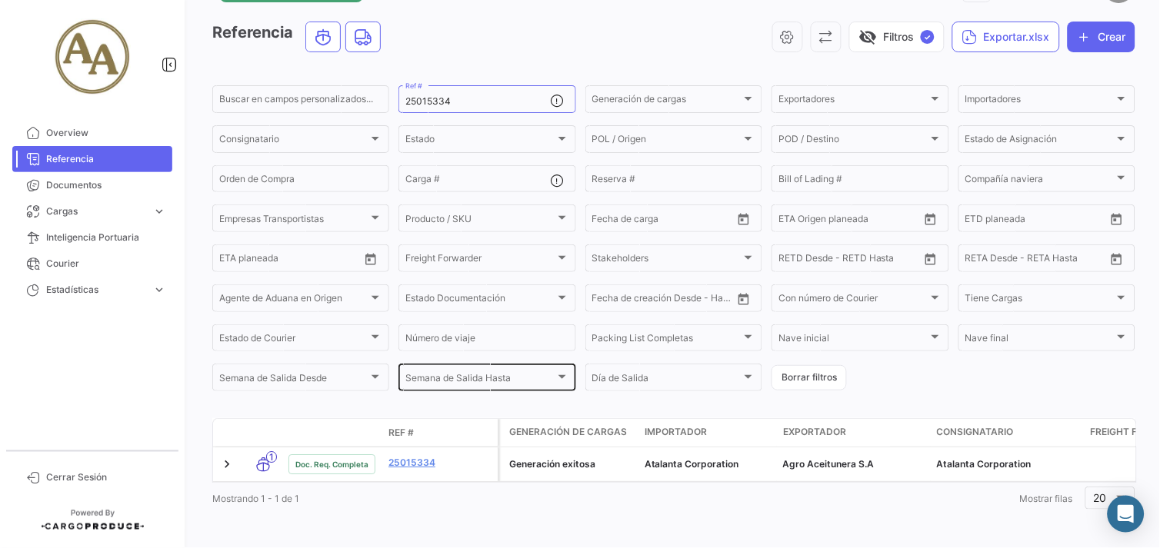
scroll to position [69, 0]
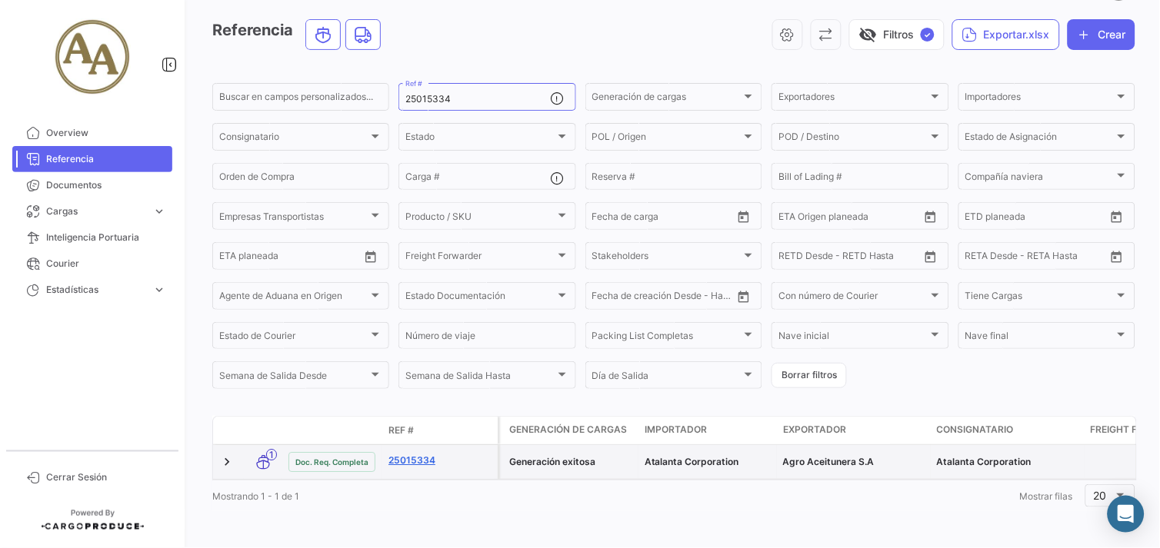
click at [416, 454] on link "25015334" at bounding box center [439, 461] width 103 height 14
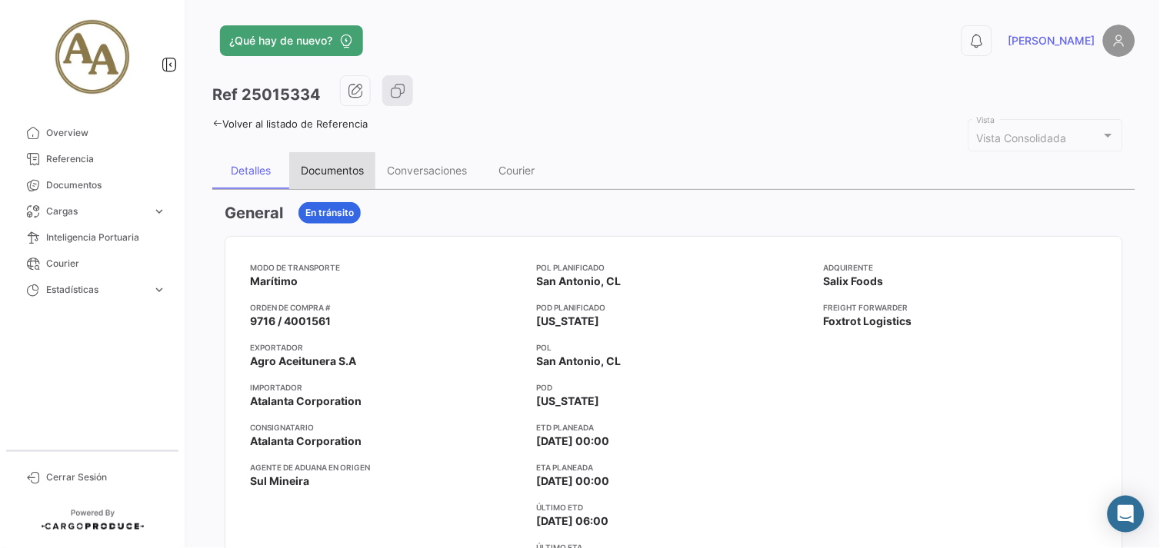
click at [339, 164] on div "Documentos" at bounding box center [332, 170] width 63 height 13
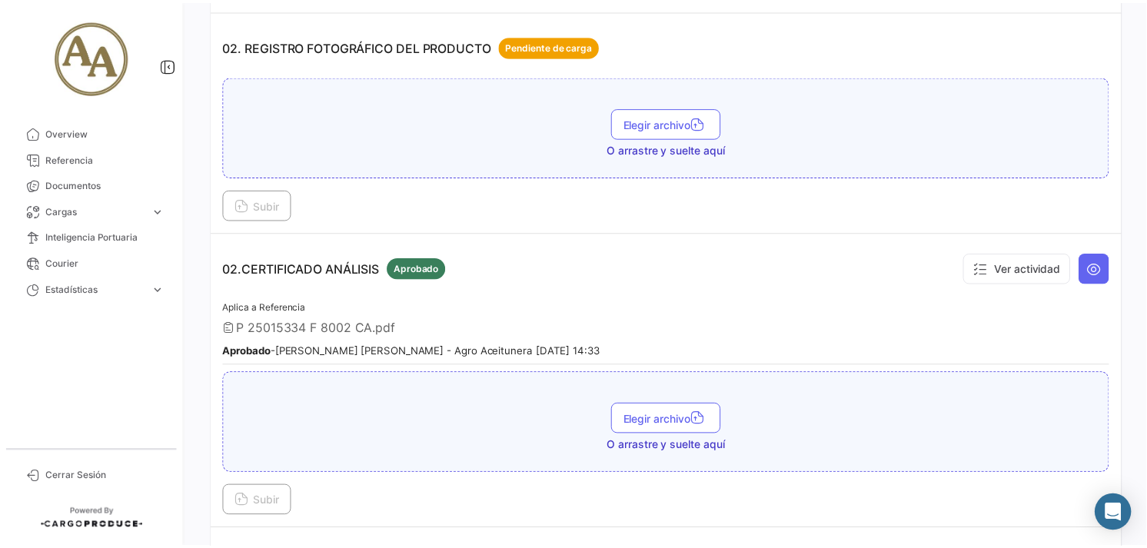
scroll to position [683, 0]
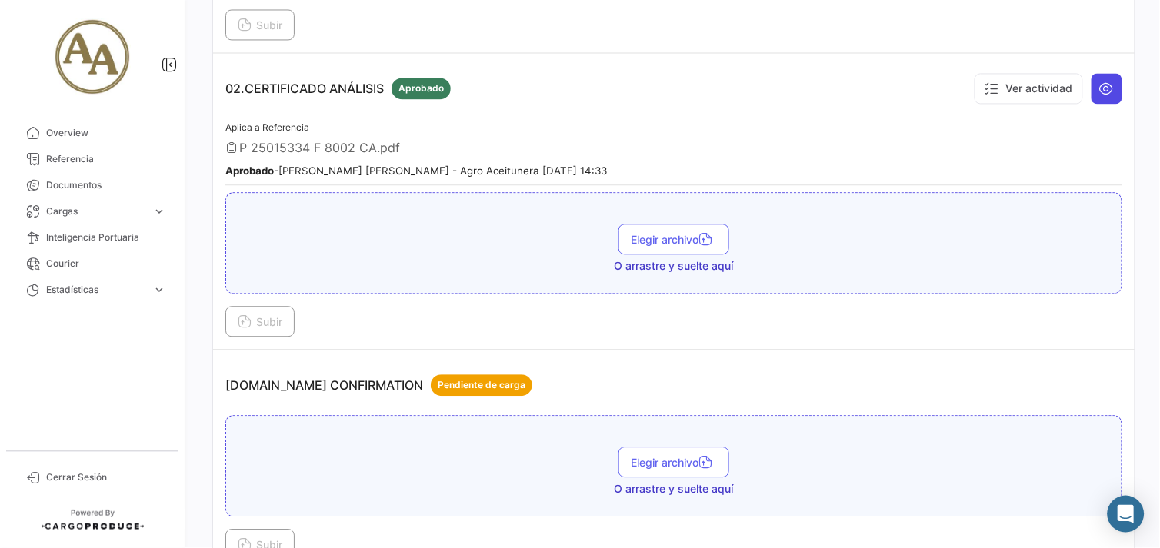
click at [1103, 86] on icon at bounding box center [1106, 88] width 15 height 15
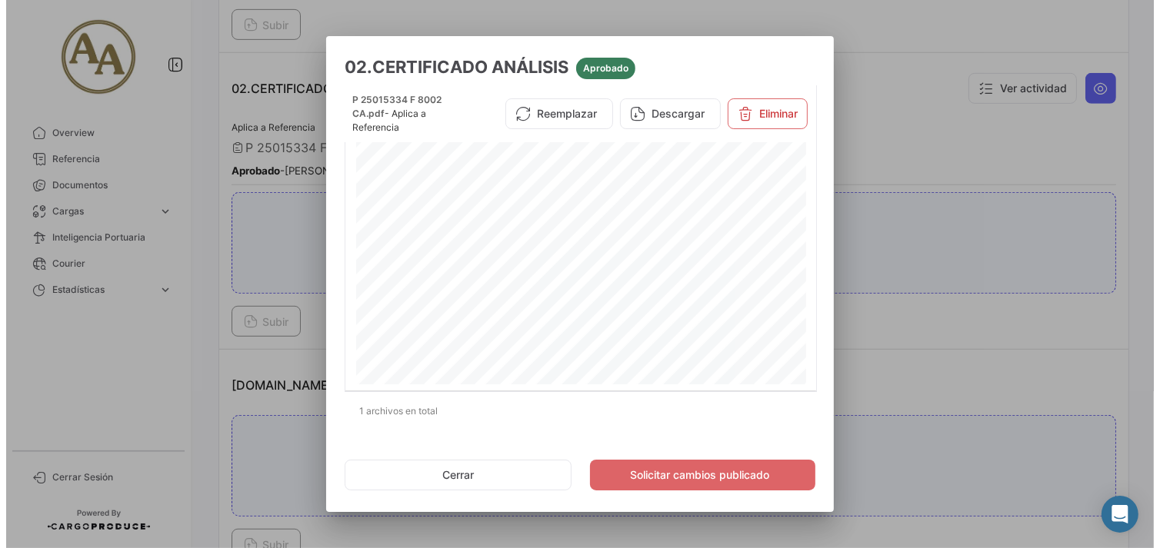
scroll to position [171, 0]
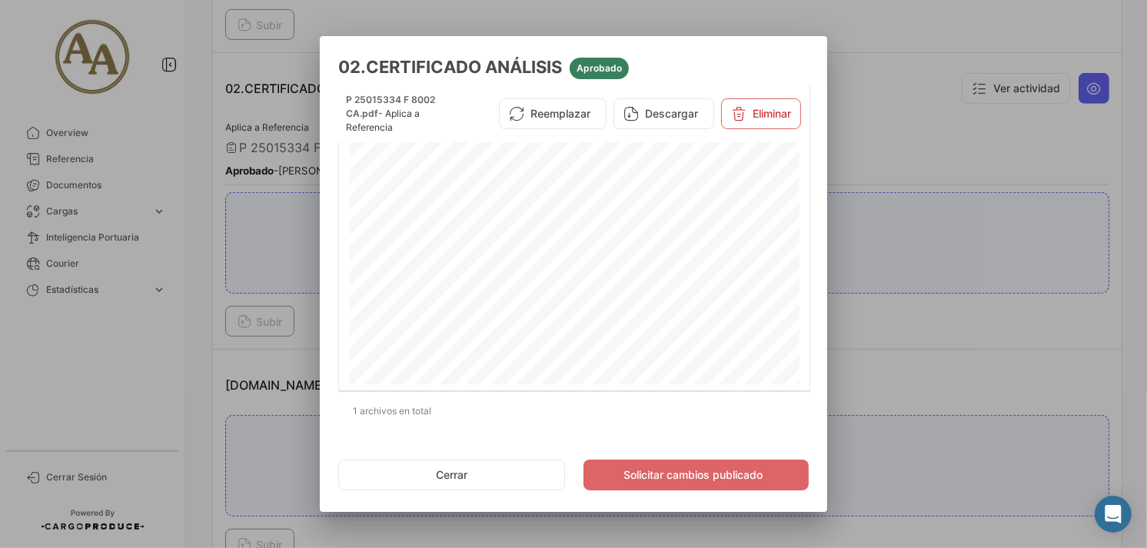
click at [898, 295] on div at bounding box center [573, 274] width 1147 height 548
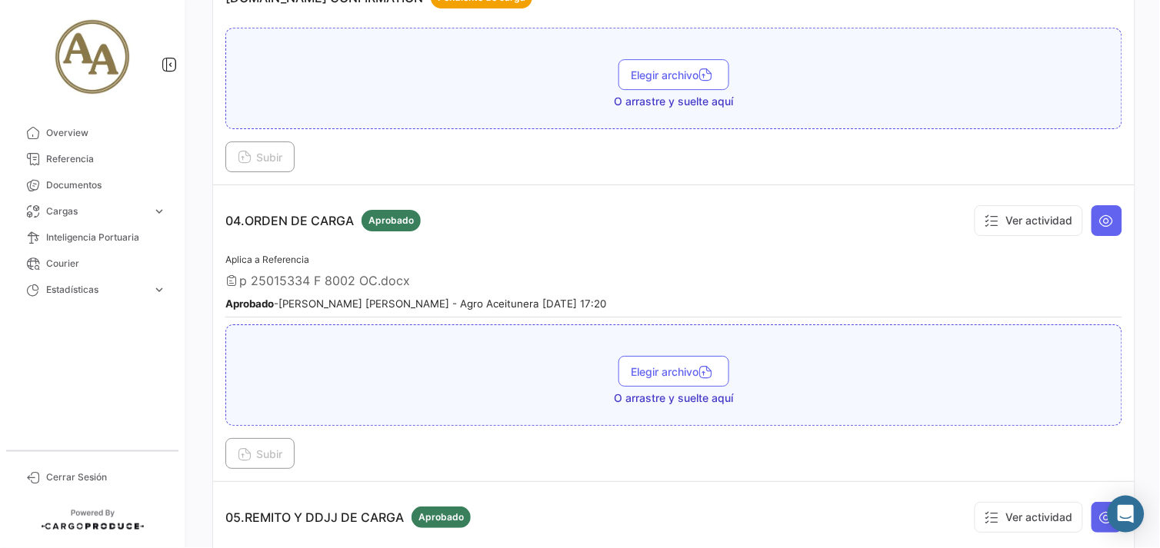
scroll to position [1111, 0]
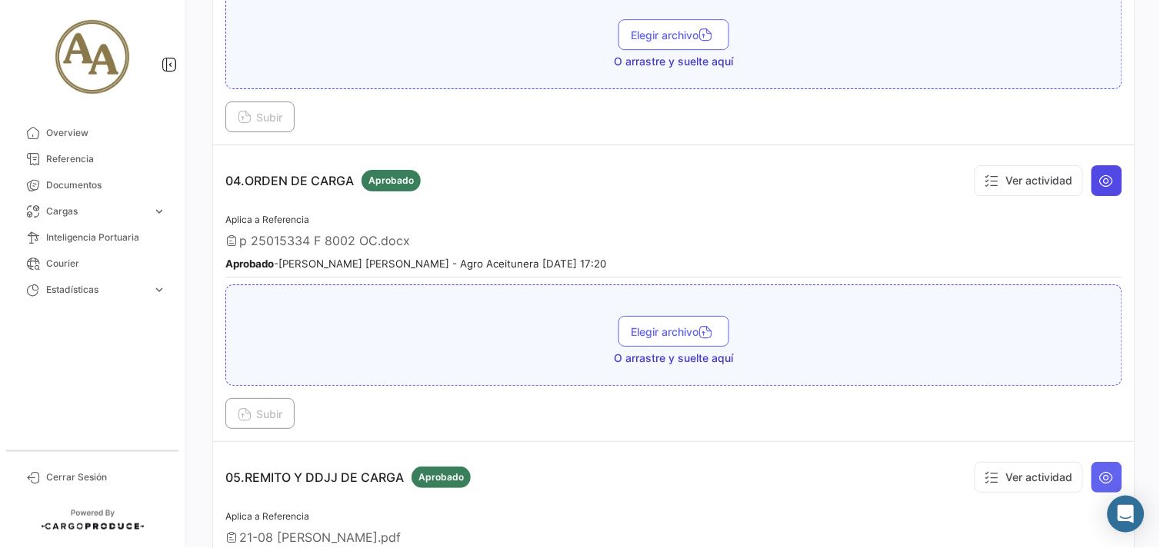
click at [1091, 178] on button at bounding box center [1106, 180] width 31 height 31
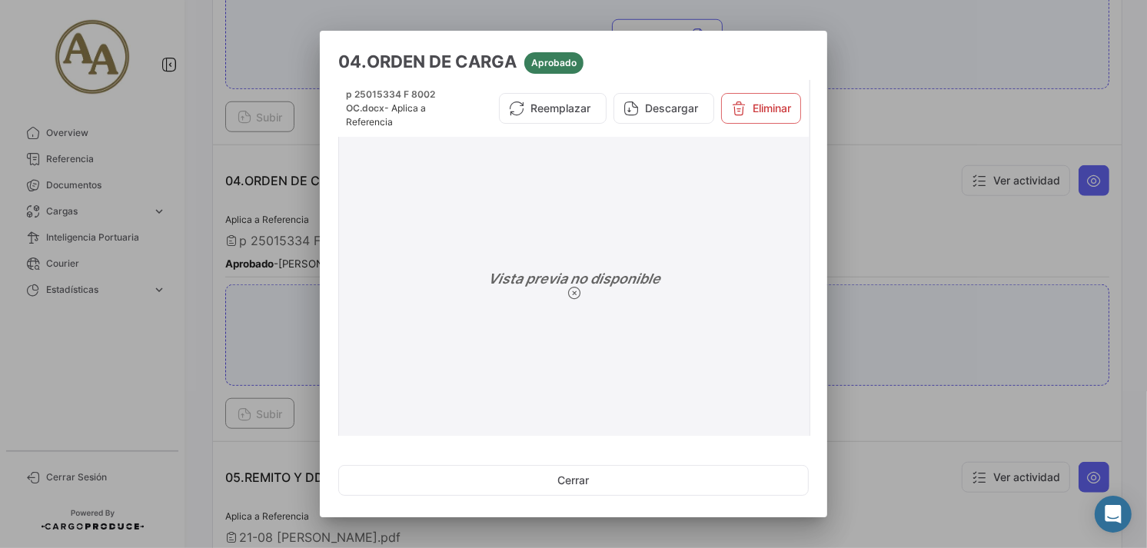
click at [605, 308] on div "Vista previa no disponible" at bounding box center [574, 286] width 458 height 308
click at [608, 301] on div "Vista previa no disponible" at bounding box center [574, 286] width 458 height 308
click at [609, 298] on div "Vista previa no disponible" at bounding box center [574, 286] width 458 height 308
click at [608, 298] on div "Vista previa no disponible" at bounding box center [574, 286] width 458 height 308
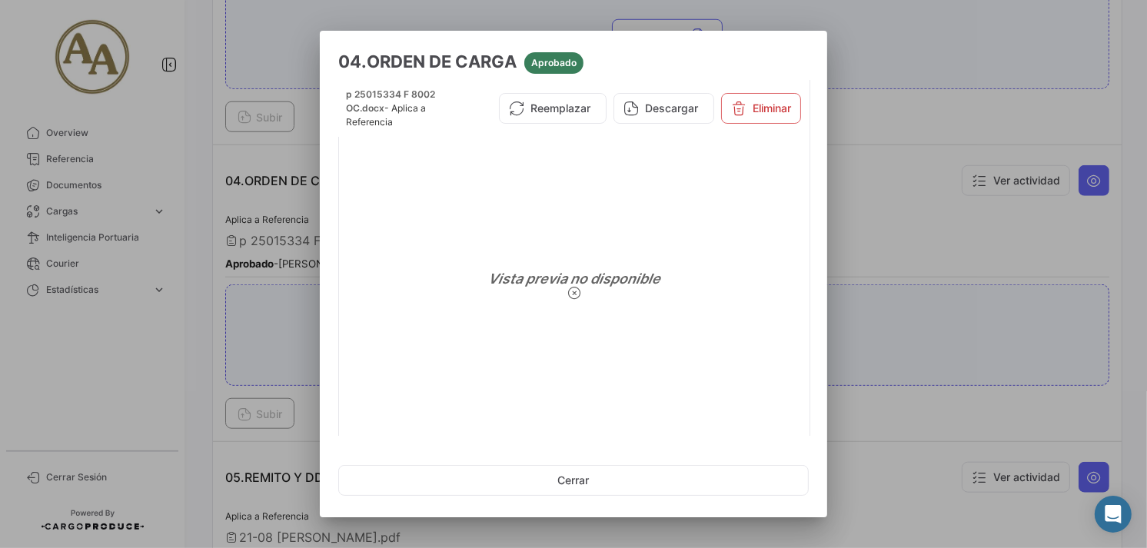
click at [944, 239] on div at bounding box center [573, 274] width 1147 height 548
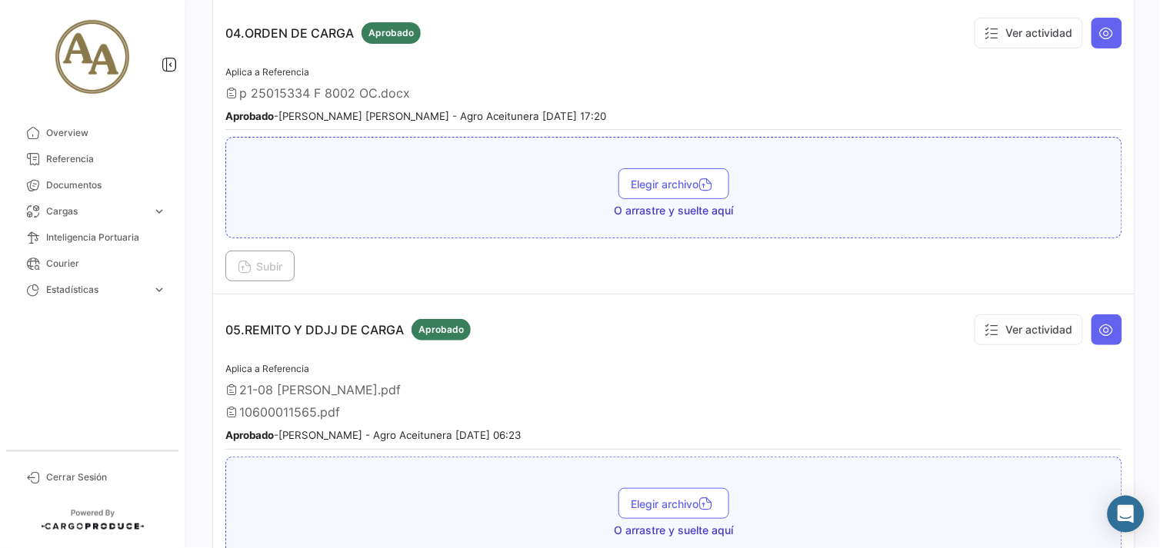
scroll to position [1281, 0]
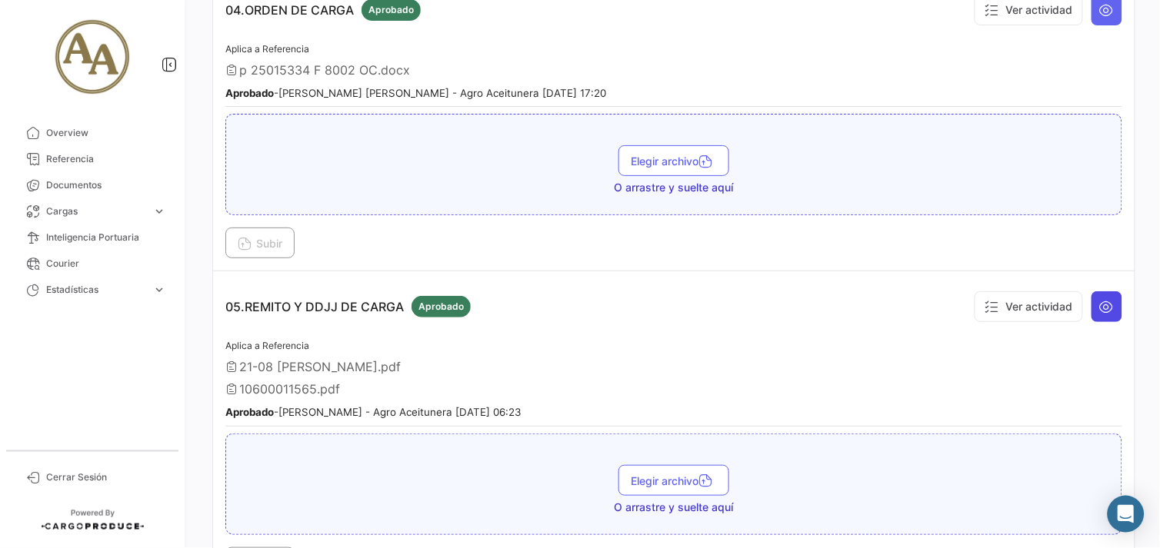
click at [1103, 303] on icon at bounding box center [1106, 306] width 15 height 15
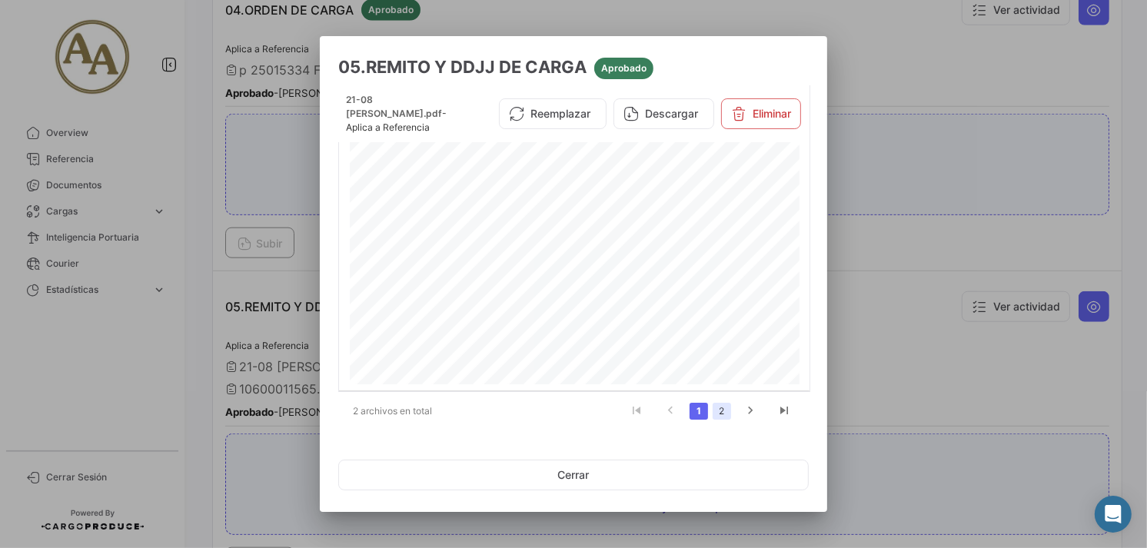
click at [723, 414] on link "2" at bounding box center [722, 411] width 18 height 17
click at [703, 408] on link "1" at bounding box center [699, 411] width 18 height 17
click at [721, 408] on link "2" at bounding box center [722, 411] width 18 height 17
click at [937, 350] on div at bounding box center [573, 274] width 1147 height 548
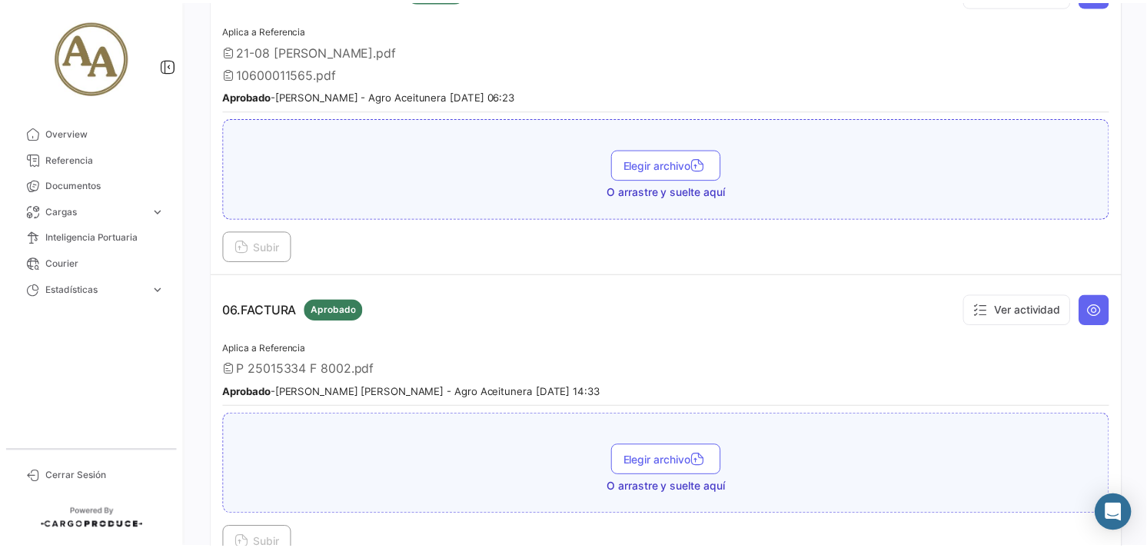
scroll to position [1624, 0]
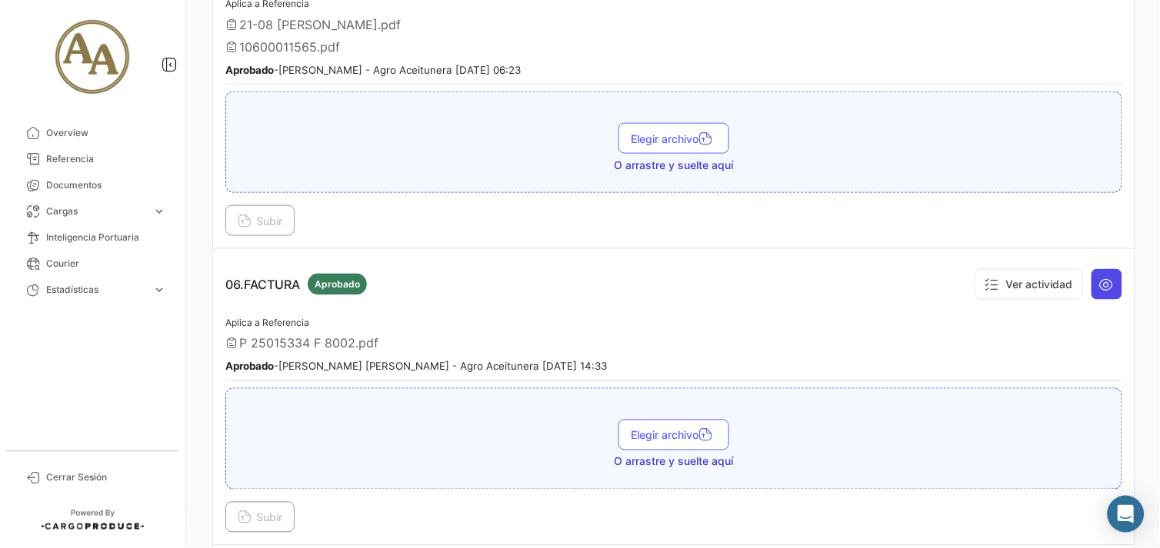
click at [1094, 289] on button at bounding box center [1106, 284] width 31 height 31
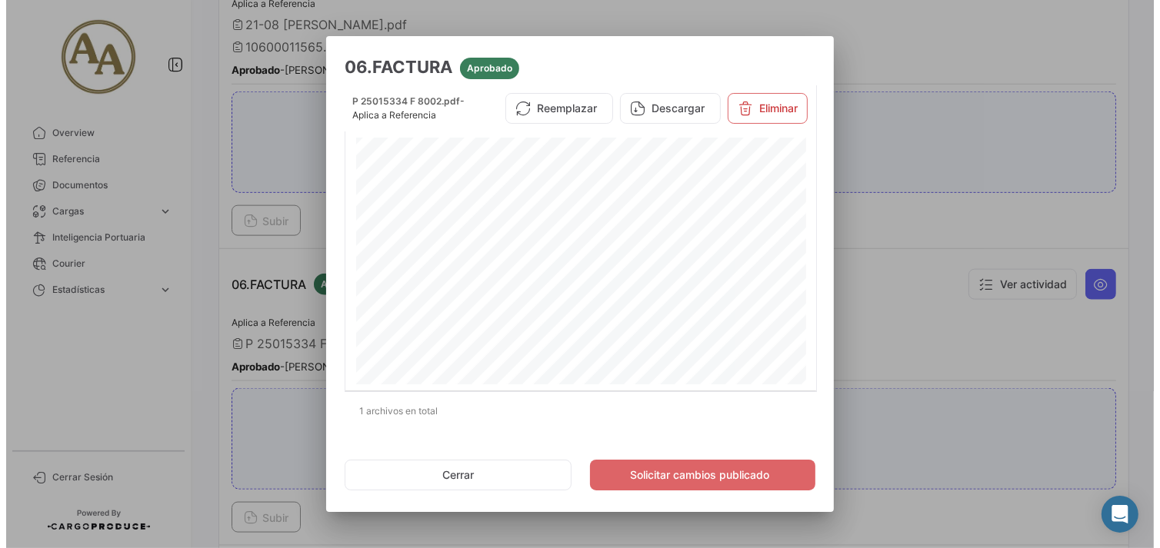
scroll to position [405, 0]
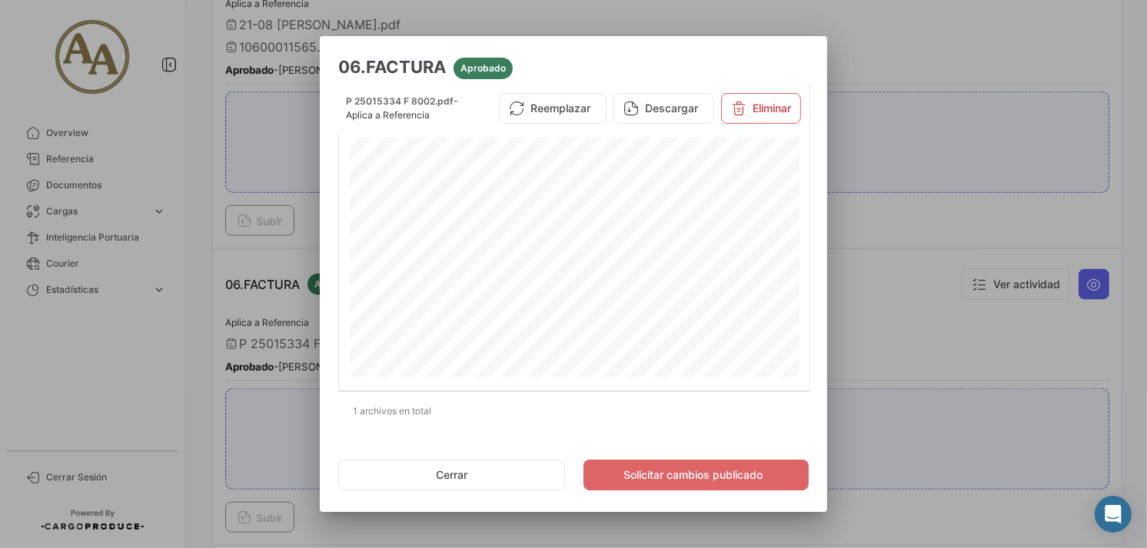
click at [873, 249] on div at bounding box center [573, 274] width 1147 height 548
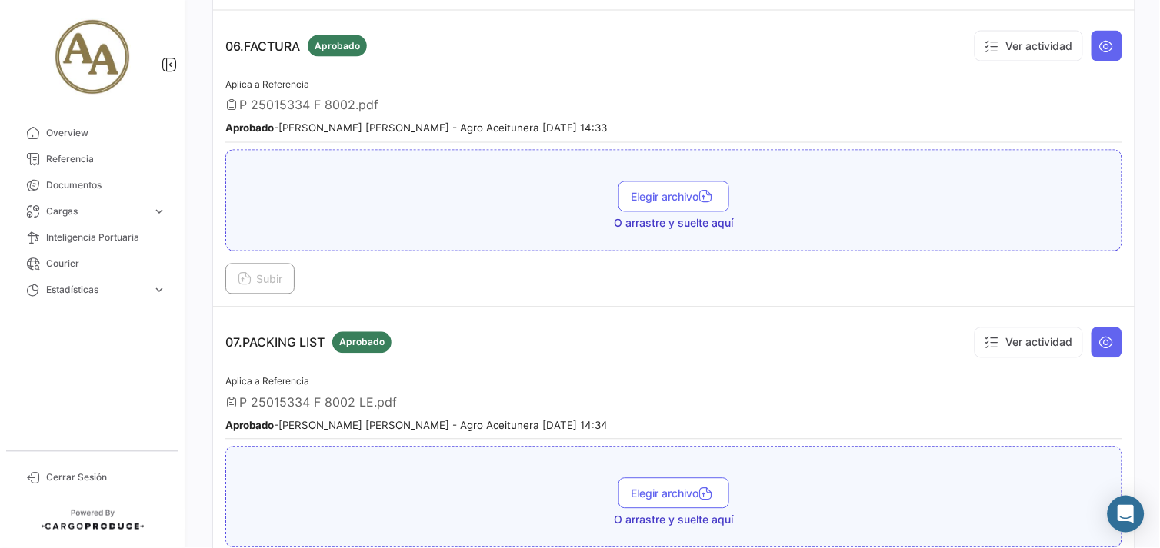
scroll to position [1880, 0]
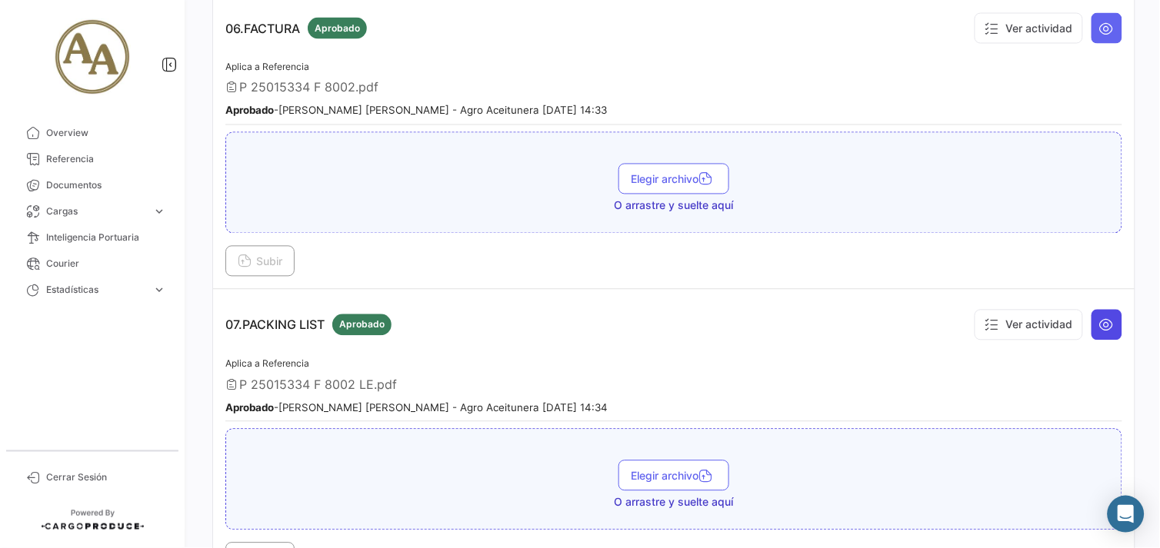
click at [1109, 311] on button at bounding box center [1106, 325] width 31 height 31
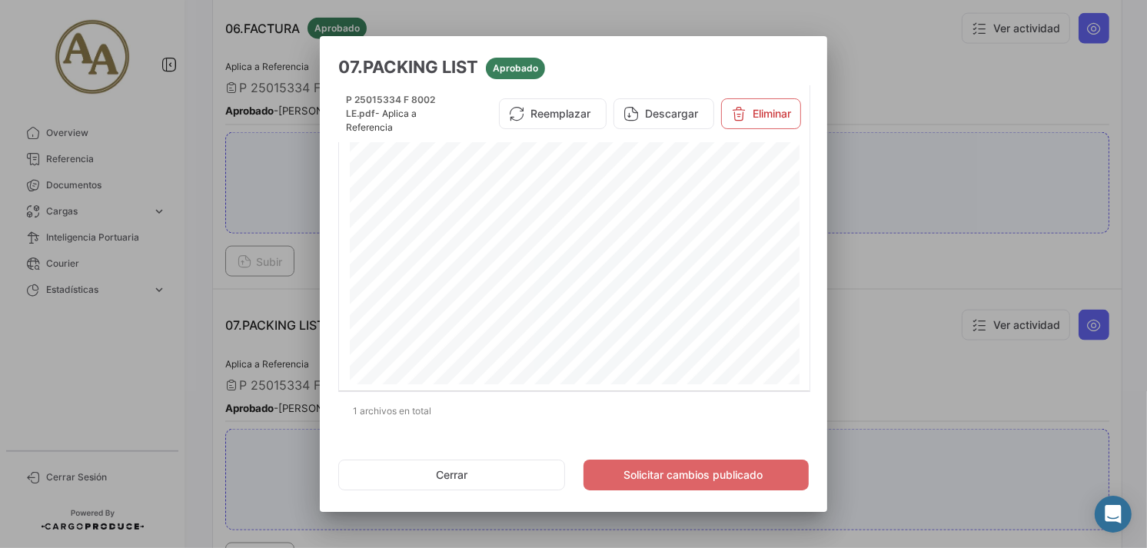
click at [878, 312] on div at bounding box center [573, 274] width 1147 height 548
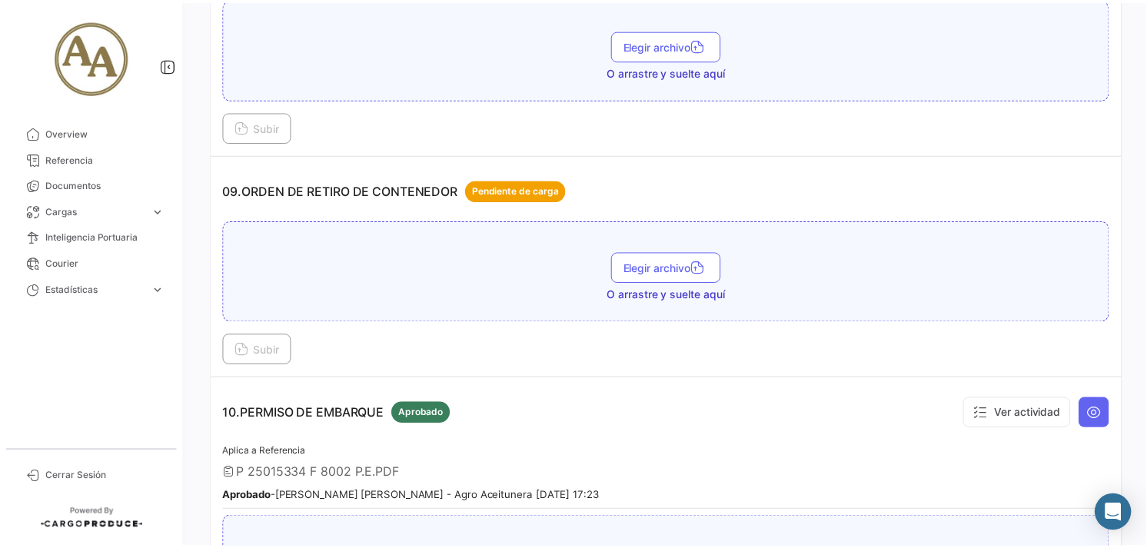
scroll to position [2563, 0]
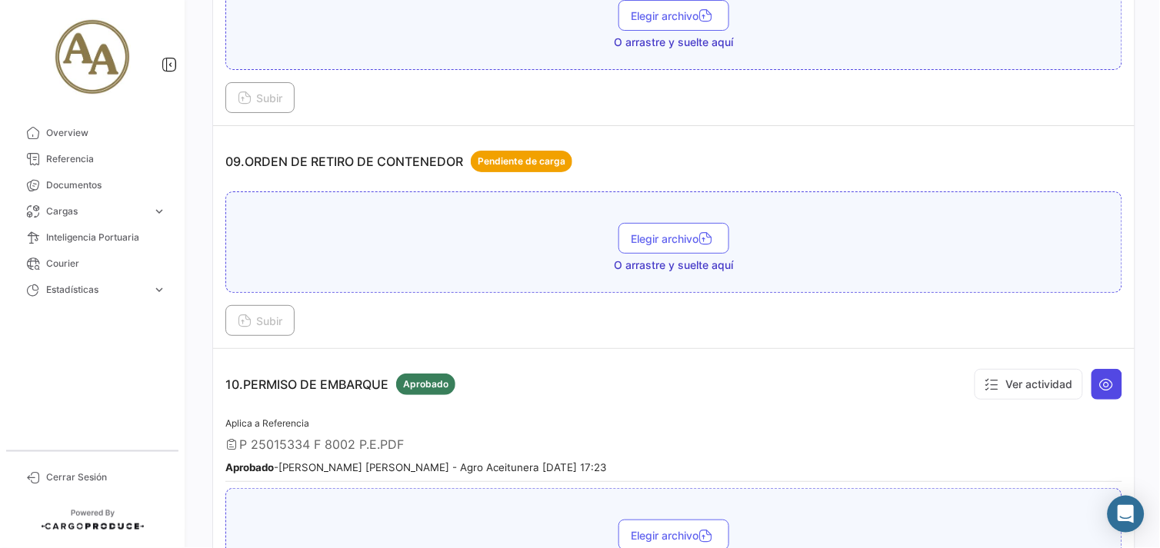
click at [1101, 383] on button at bounding box center [1106, 384] width 31 height 31
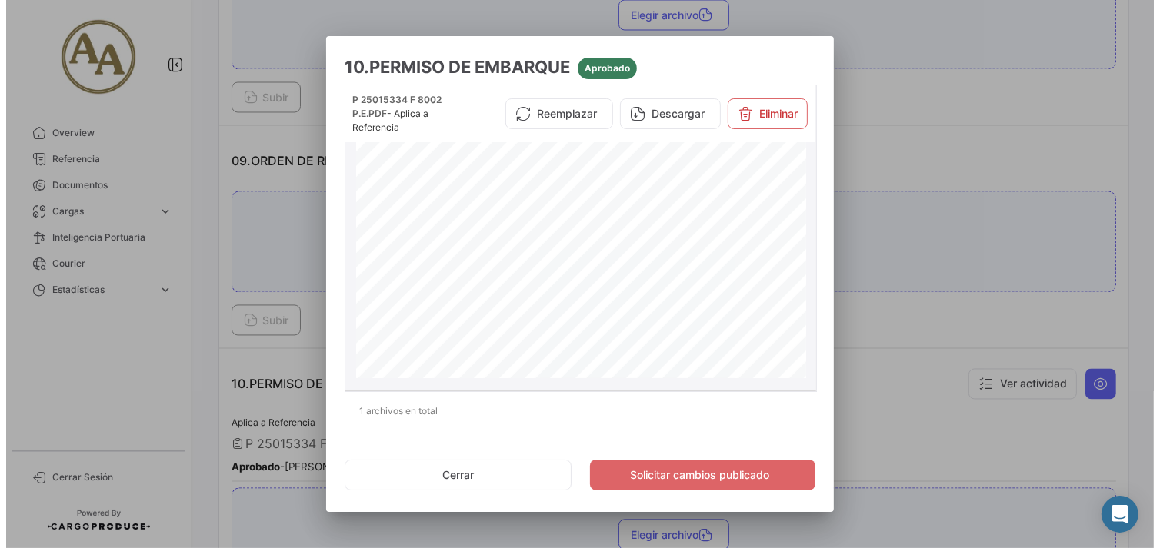
scroll to position [512, 0]
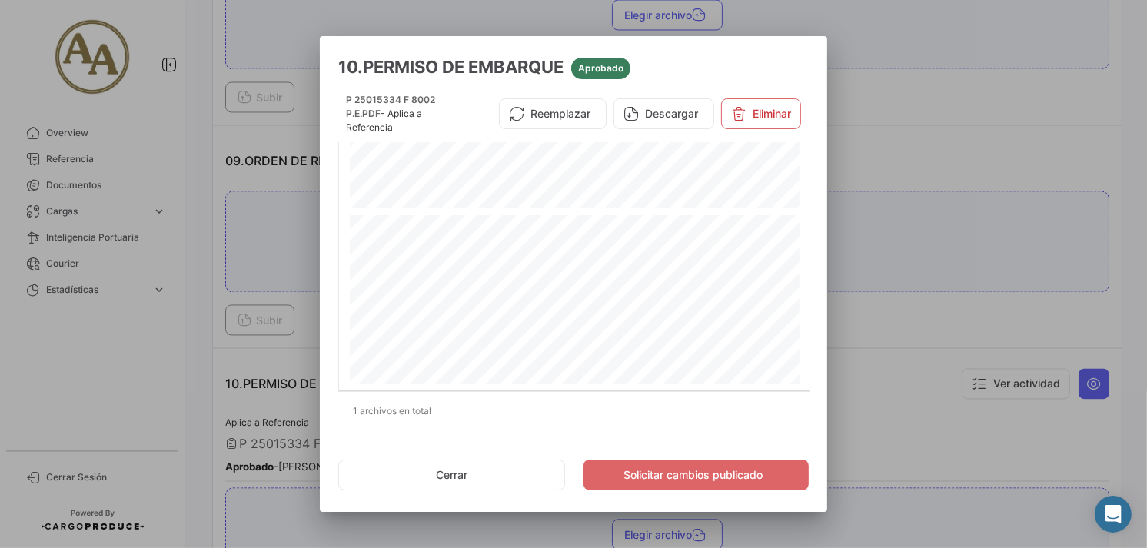
click at [889, 350] on div at bounding box center [573, 274] width 1147 height 548
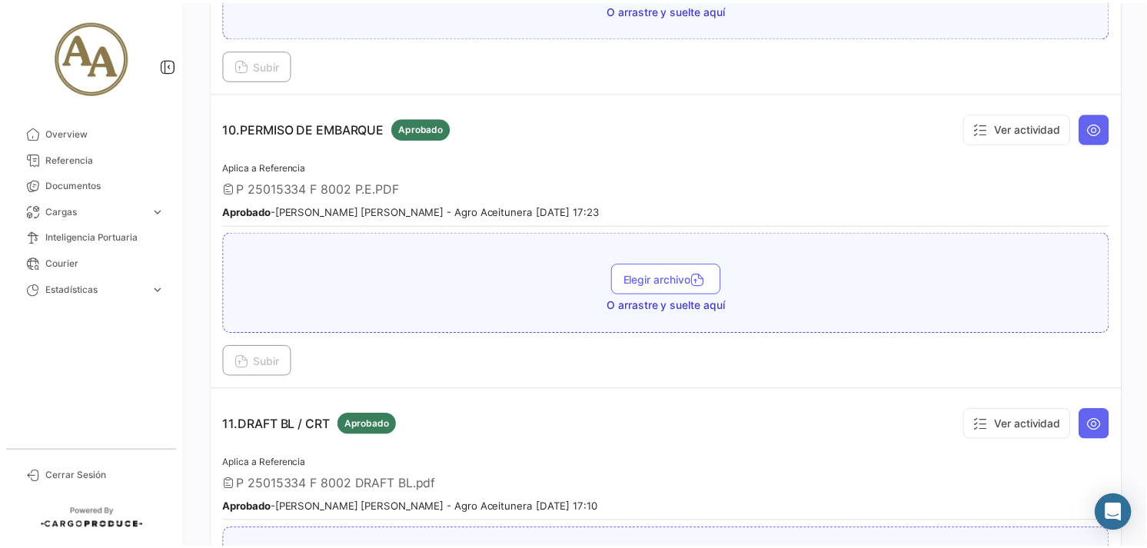
scroll to position [2905, 0]
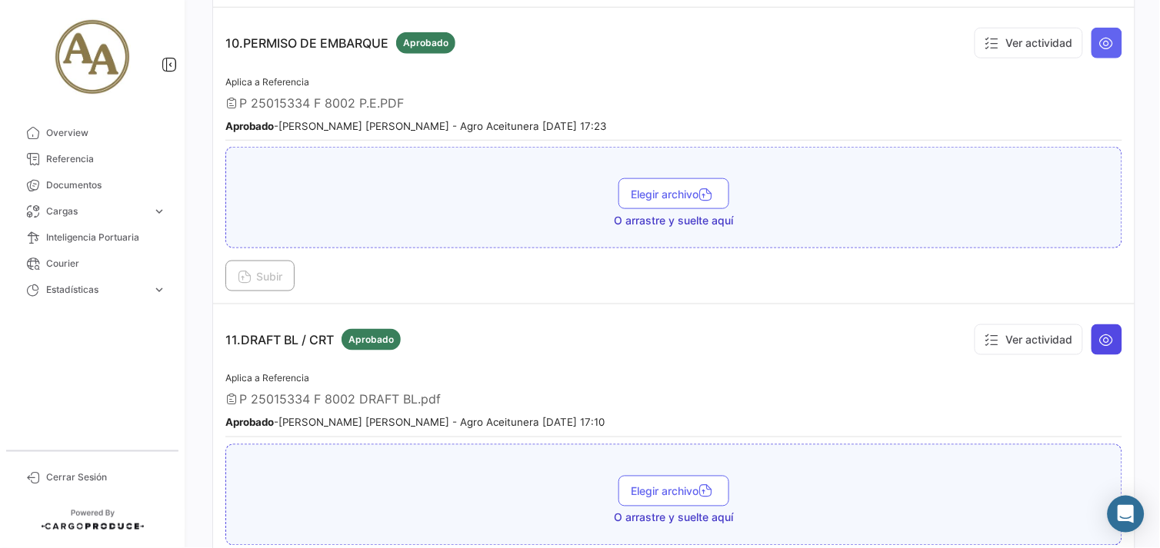
click at [1102, 332] on icon at bounding box center [1106, 339] width 15 height 15
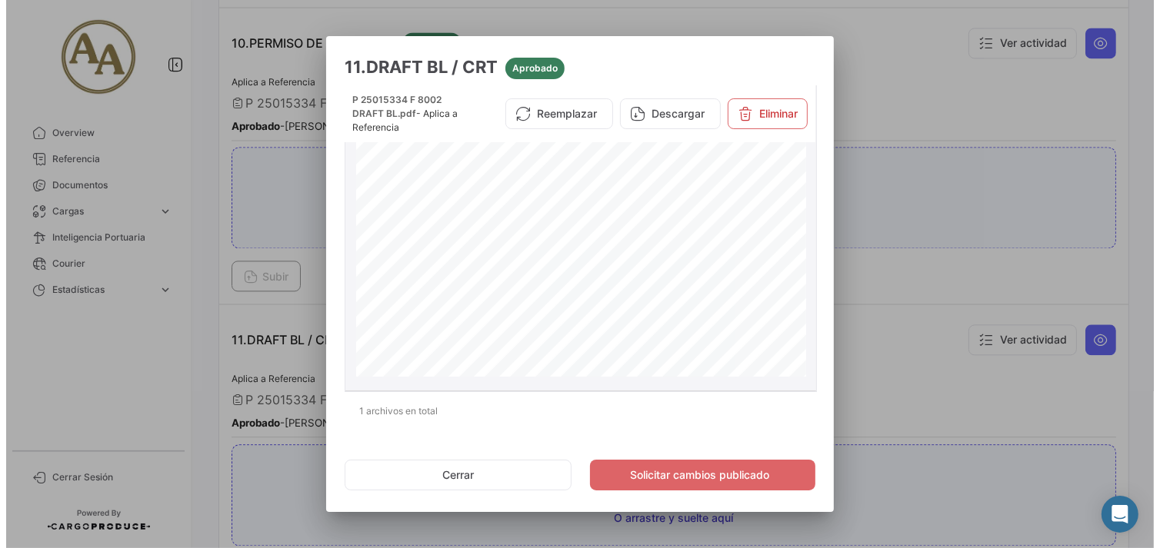
scroll to position [941, 0]
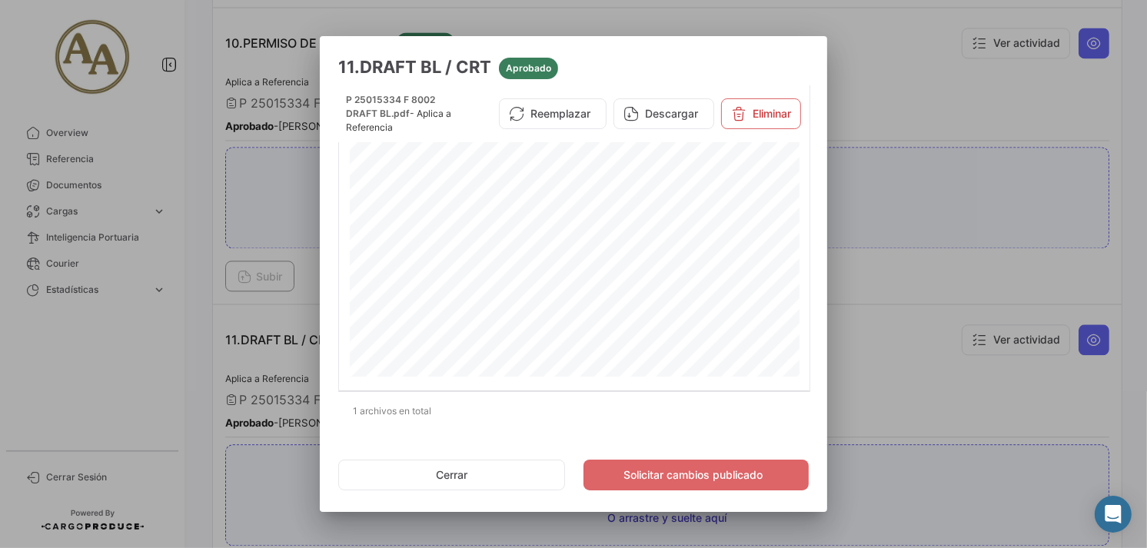
click at [863, 355] on div at bounding box center [573, 274] width 1147 height 548
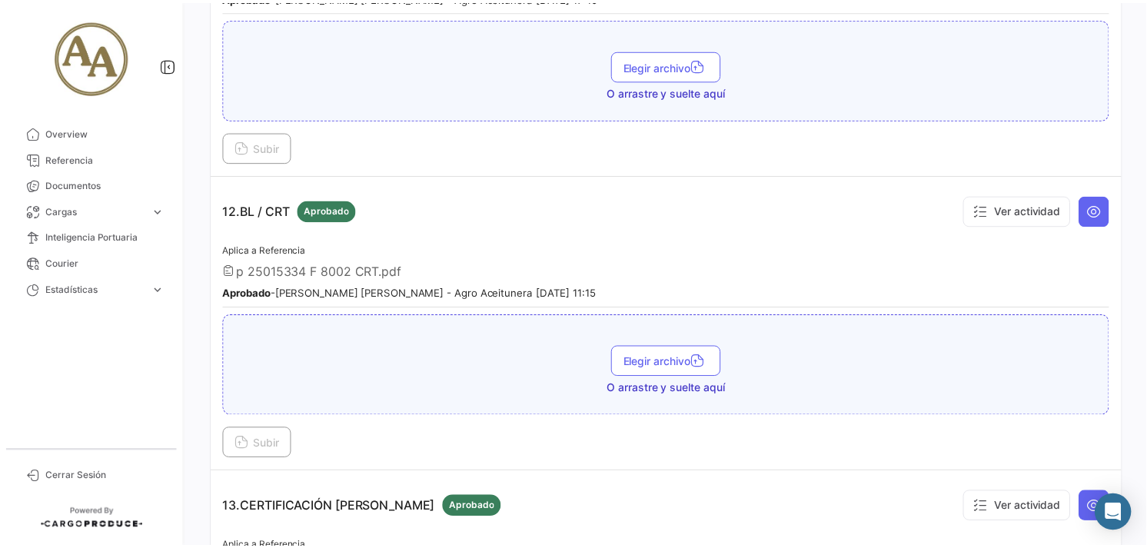
scroll to position [3332, 0]
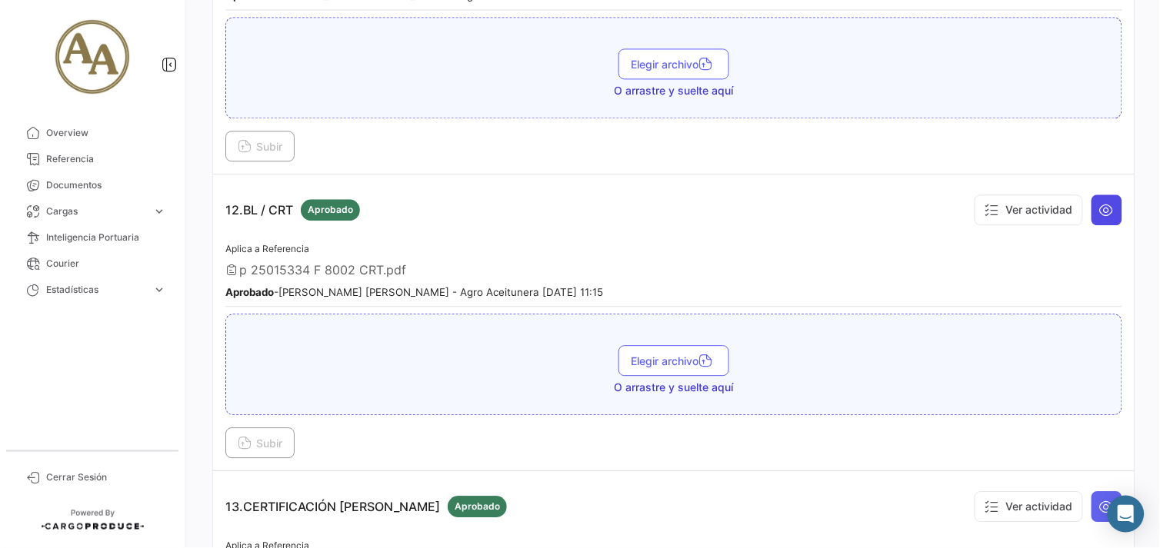
click at [1098, 203] on button at bounding box center [1106, 210] width 31 height 31
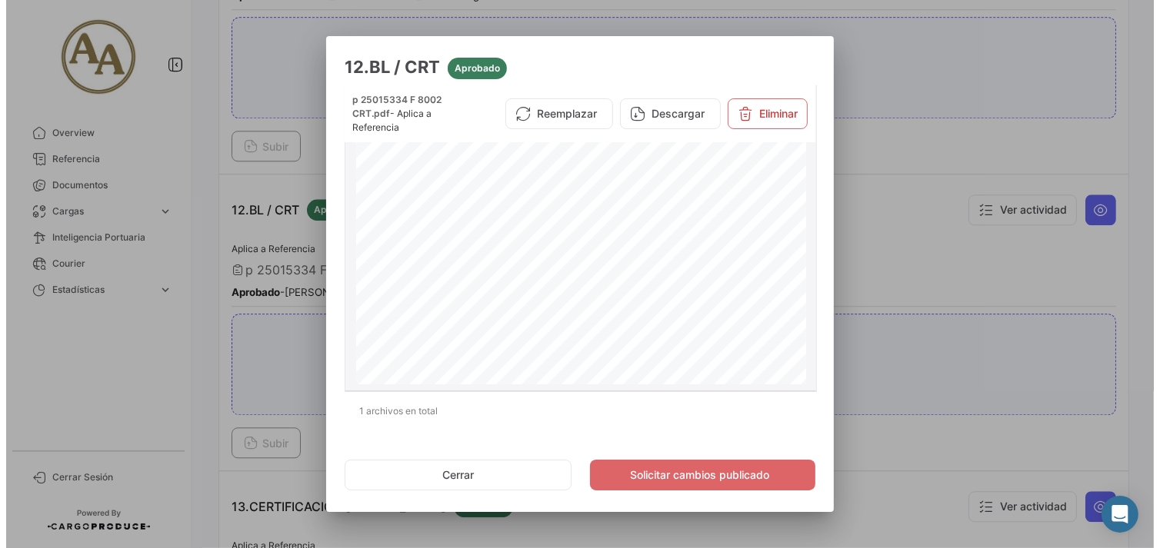
scroll to position [1173, 0]
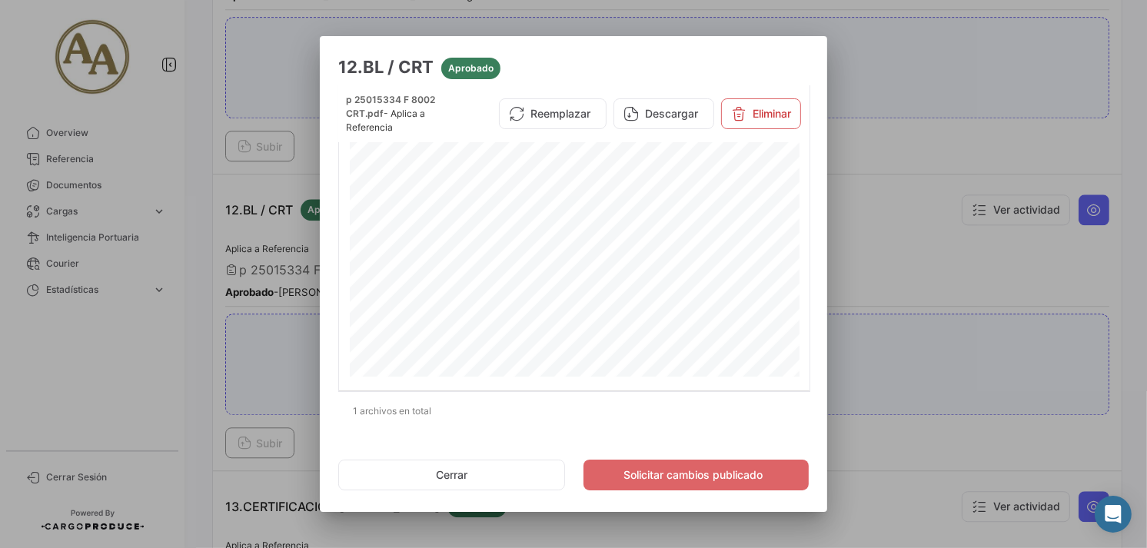
click at [911, 354] on div at bounding box center [573, 274] width 1147 height 548
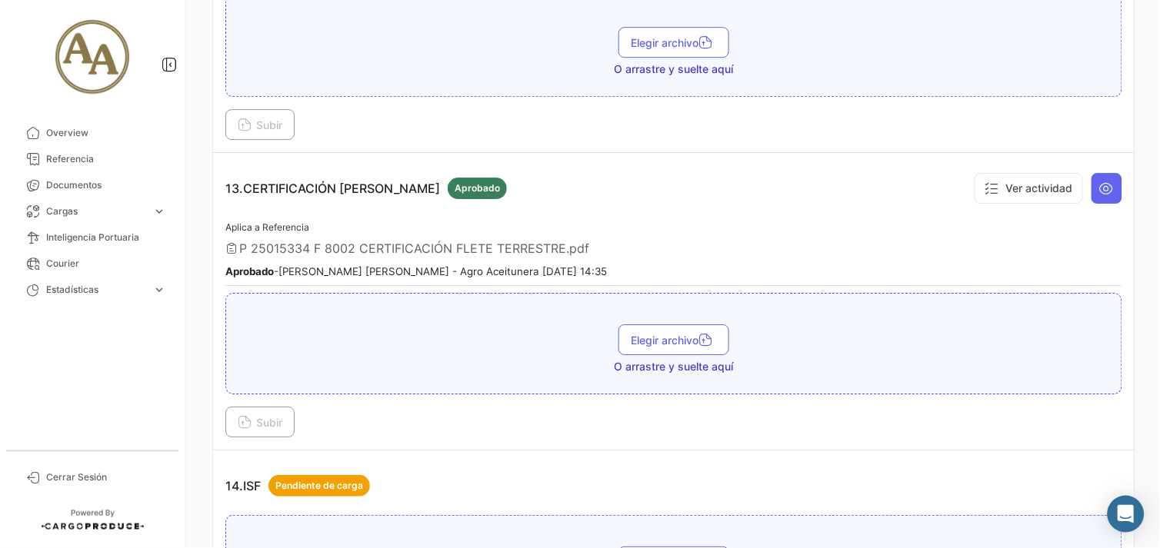
scroll to position [3674, 0]
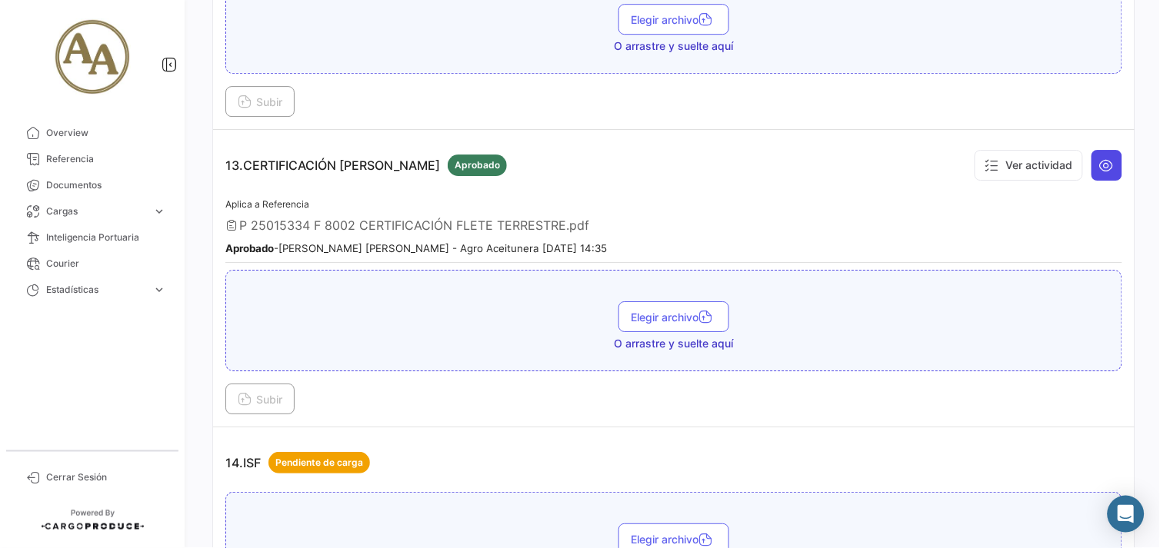
click at [1104, 158] on icon at bounding box center [1106, 165] width 15 height 15
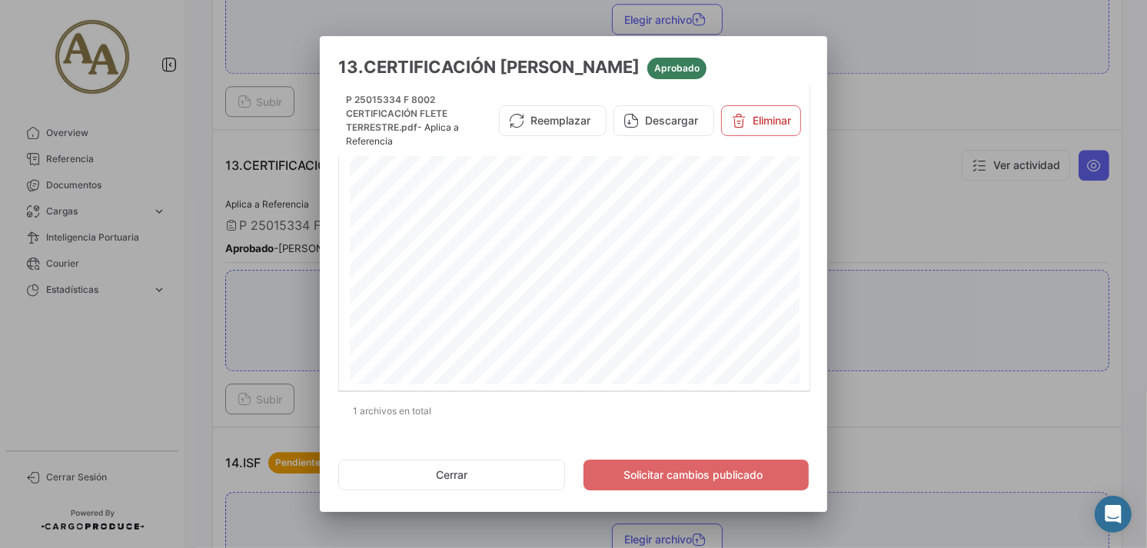
click at [890, 340] on div at bounding box center [573, 274] width 1147 height 548
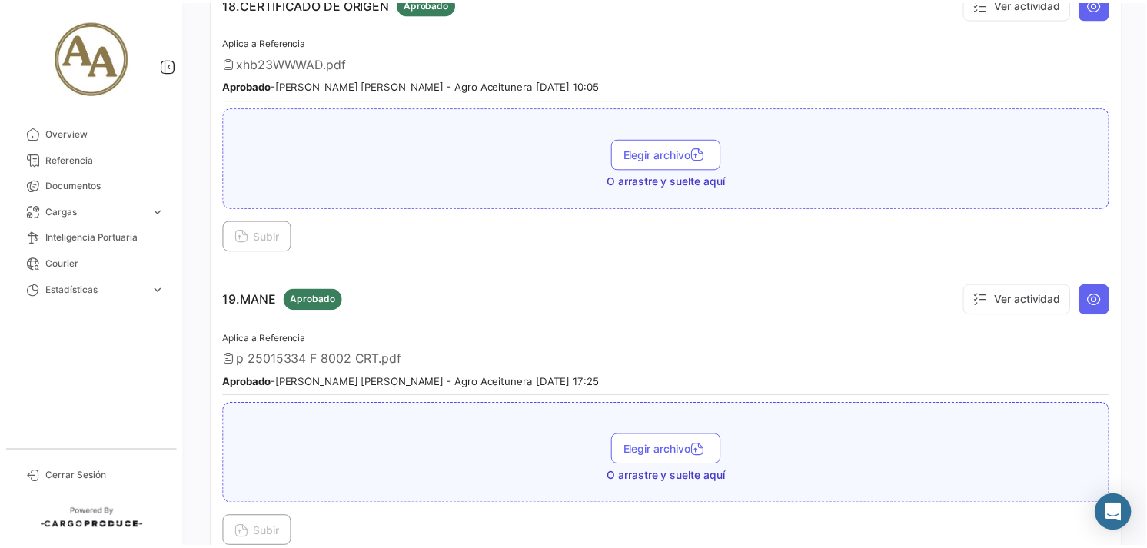
scroll to position [5127, 0]
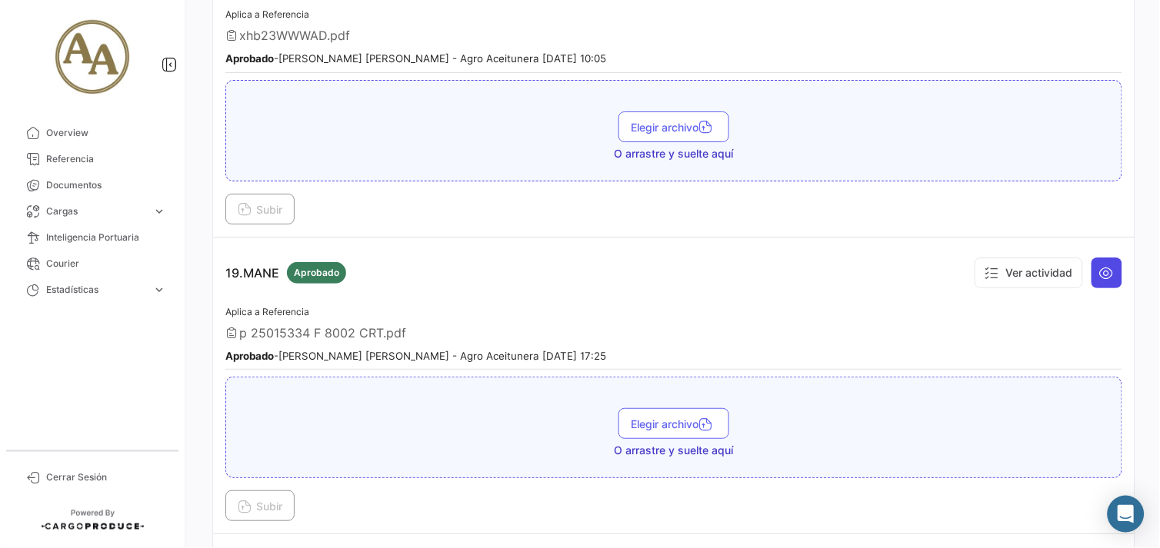
click at [1099, 265] on icon at bounding box center [1106, 272] width 15 height 15
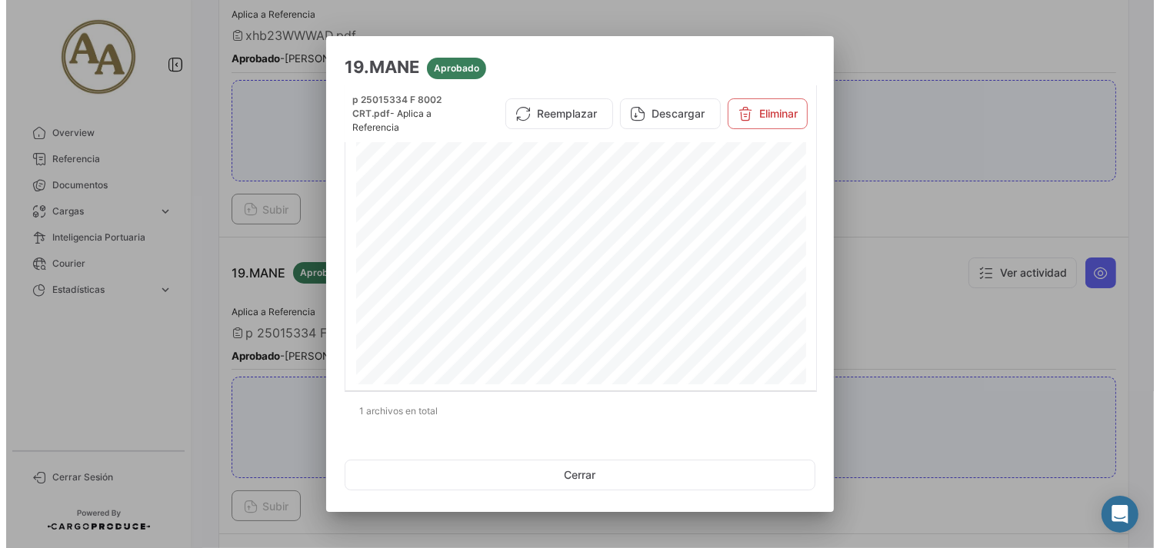
scroll to position [1025, 0]
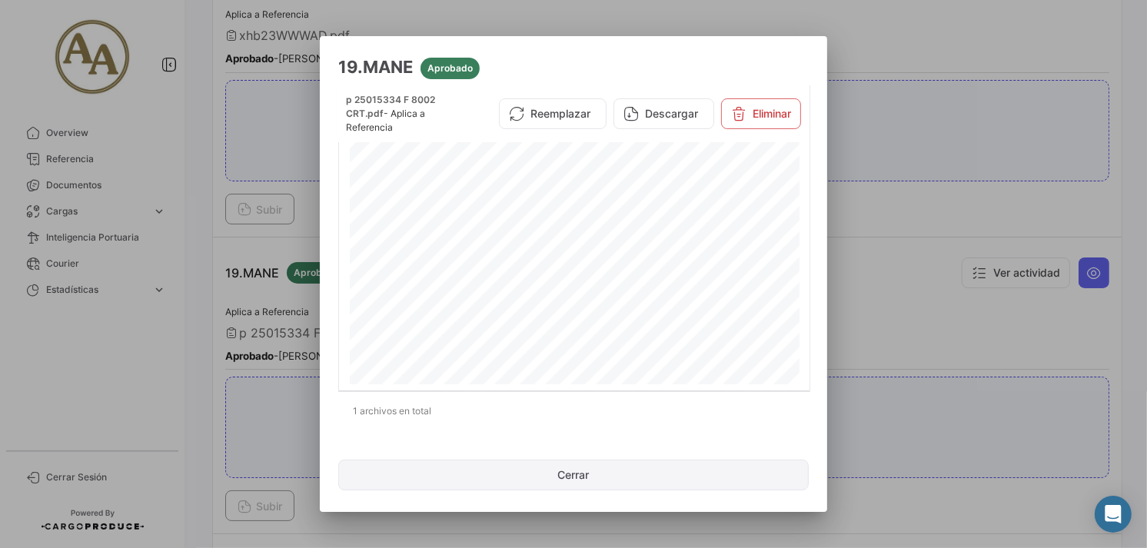
click at [614, 475] on button "Cerrar" at bounding box center [573, 475] width 471 height 31
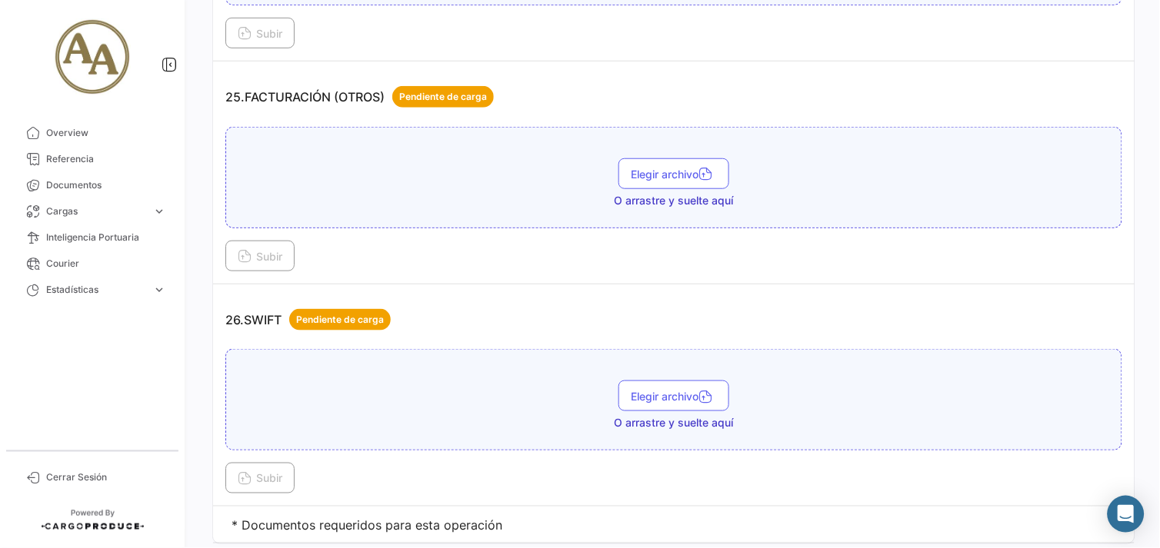
scroll to position [6740, 0]
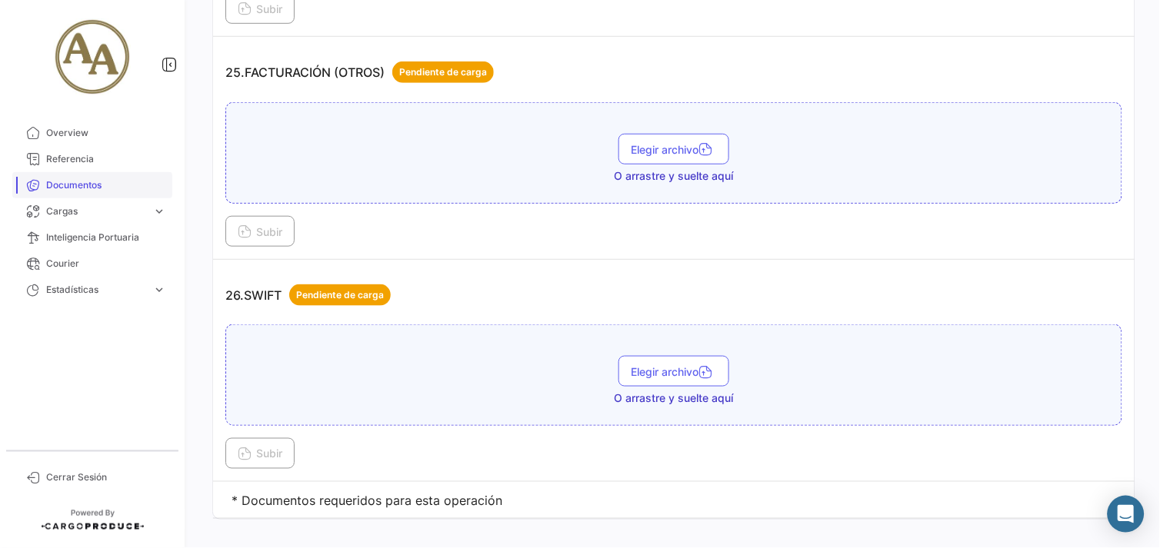
click at [90, 181] on span "Documentos" at bounding box center [106, 185] width 120 height 14
